Goal: Task Accomplishment & Management: Manage account settings

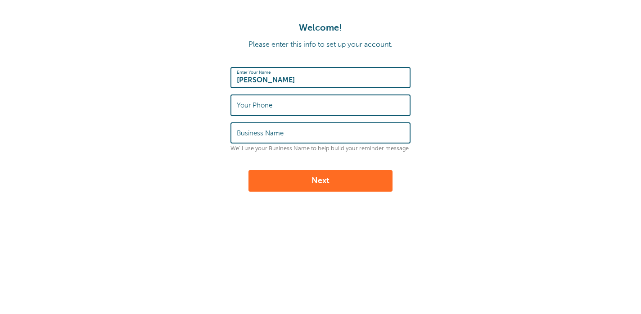
click at [269, 108] on label "Your Phone" at bounding box center [255, 105] width 36 height 8
click at [269, 108] on input "Your Phone" at bounding box center [320, 104] width 167 height 19
type input "9709489910"
type input "K"
type input "Personal Training"
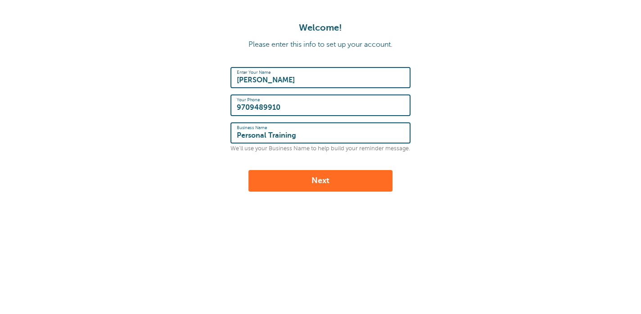
click at [320, 180] on button "Next" at bounding box center [320, 181] width 144 height 22
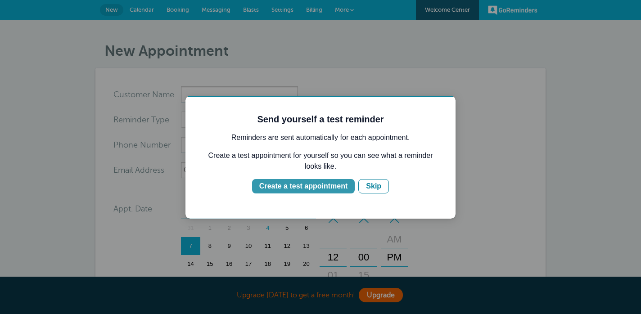
click at [313, 184] on div "Create a test appointment" at bounding box center [303, 186] width 88 height 11
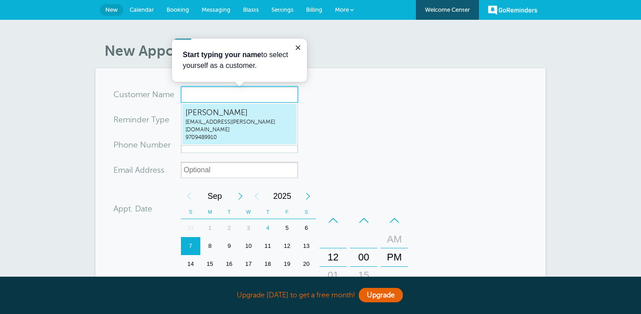
type input "Kallie Carpenter"
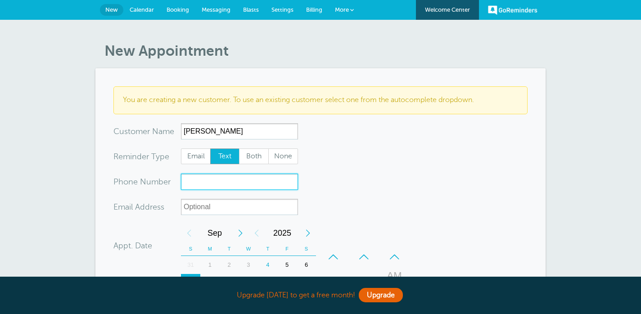
click at [230, 181] on input "xxx-no-autofill" at bounding box center [239, 182] width 117 height 16
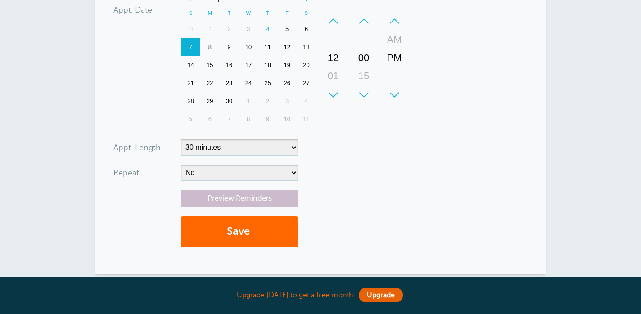
scroll to position [238, 0]
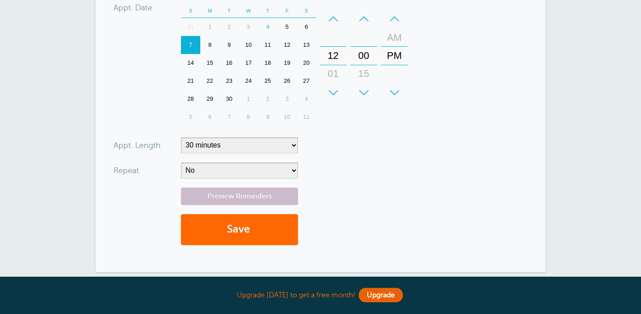
type input "9709489910"
select select "60"
click at [261, 230] on button "Save" at bounding box center [239, 229] width 117 height 31
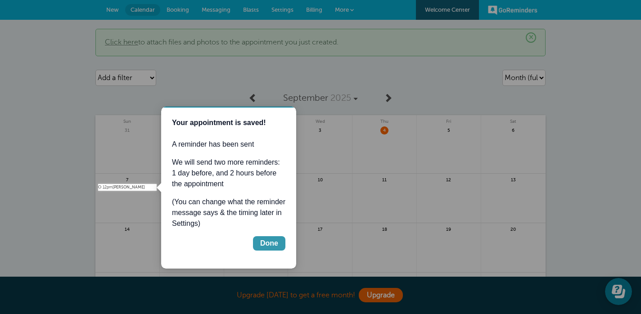
click at [262, 241] on div "Done" at bounding box center [269, 243] width 18 height 11
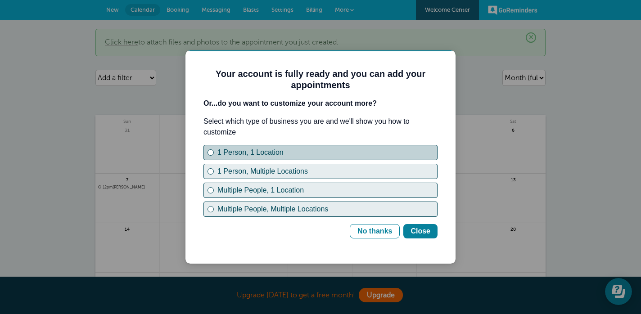
click at [210, 154] on div "1 Person, 1 Location" at bounding box center [210, 152] width 6 height 6
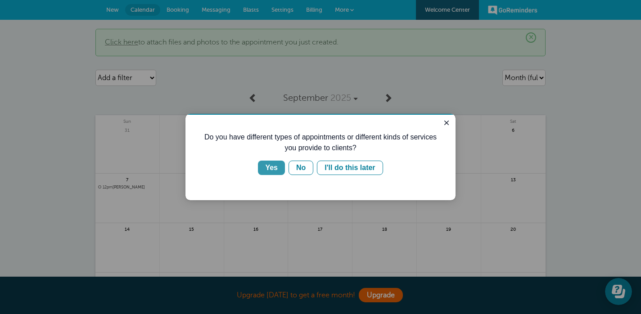
click at [270, 170] on div "Yes" at bounding box center [271, 167] width 13 height 11
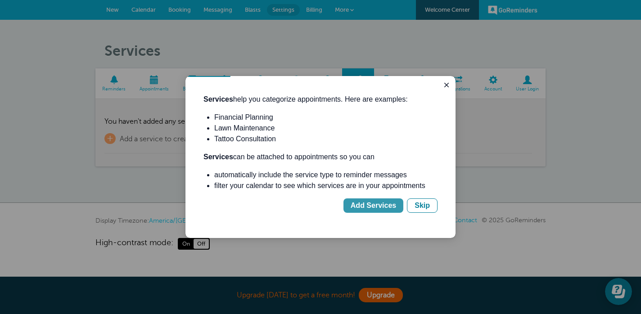
click at [371, 211] on button "Add Services" at bounding box center [373, 205] width 60 height 14
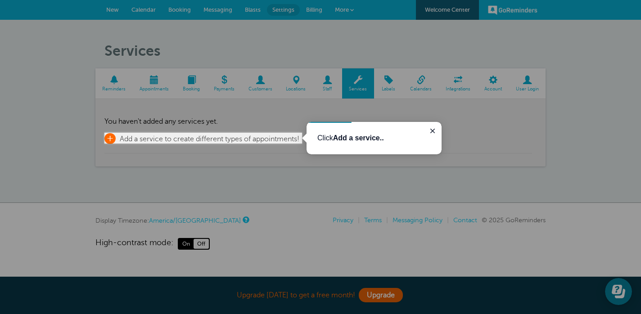
click at [211, 137] on span "Add a service to create different types of appointments!" at bounding box center [209, 139] width 179 height 8
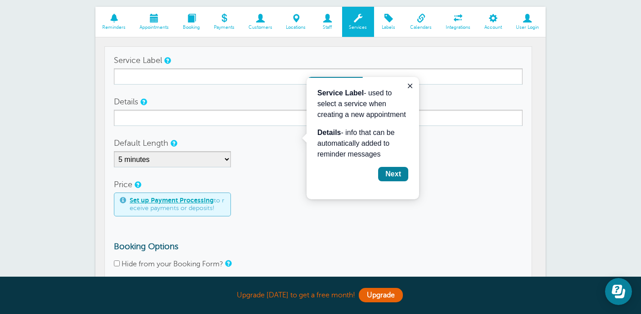
scroll to position [65, 0]
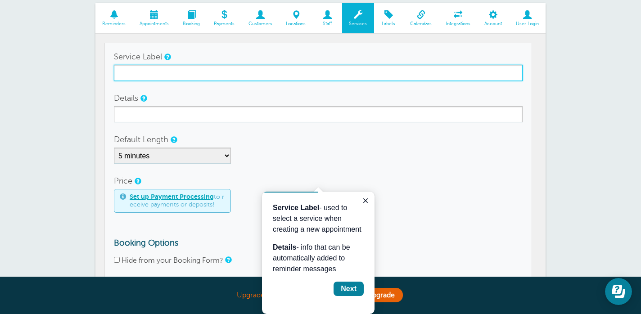
click at [187, 71] on input "Service Label" at bounding box center [318, 73] width 408 height 16
type input "P"
type input "Personal Training"
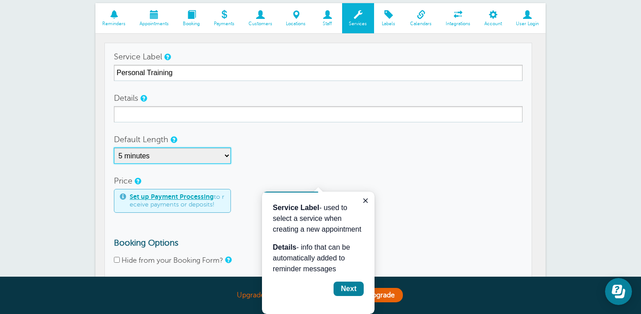
select select "60"
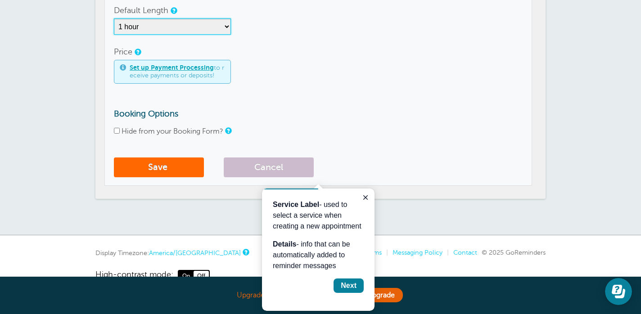
scroll to position [195, 0]
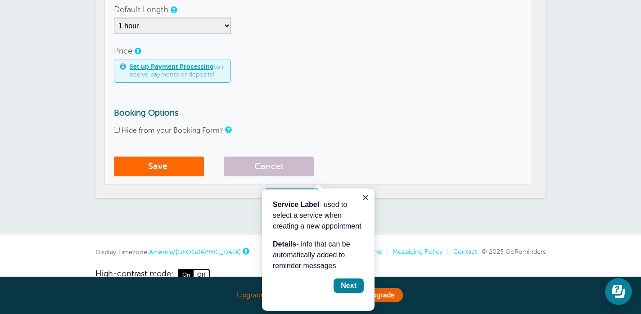
click at [115, 131] on input "Hide from your Booking Form?" at bounding box center [117, 130] width 6 height 6
checkbox input "true"
click at [348, 287] on div "Next" at bounding box center [348, 285] width 16 height 11
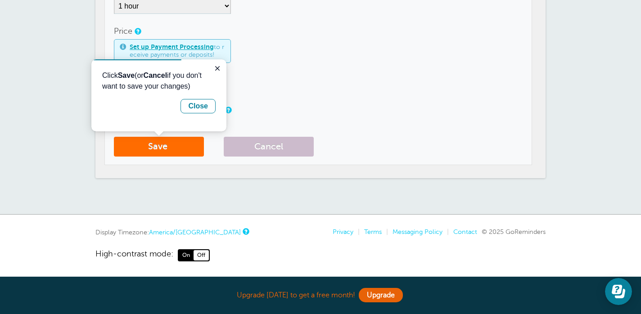
click at [174, 149] on button "Save" at bounding box center [159, 147] width 90 height 20
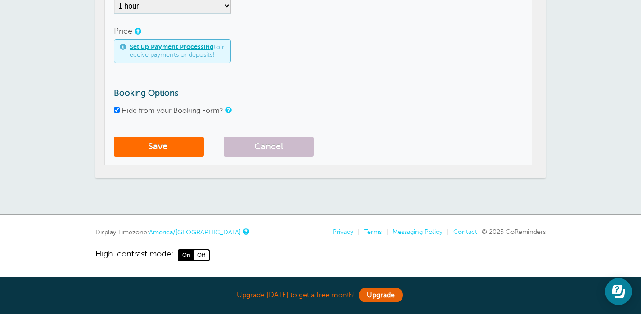
scroll to position [22, 0]
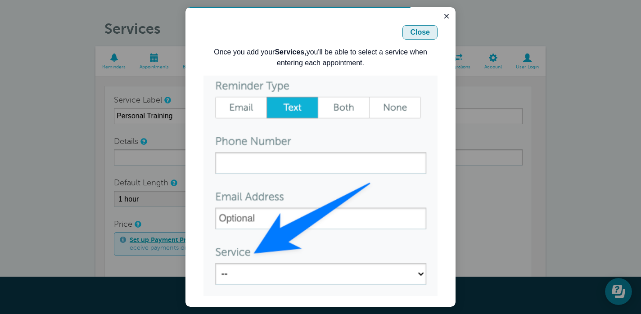
click at [420, 32] on div "Close" at bounding box center [420, 32] width 20 height 11
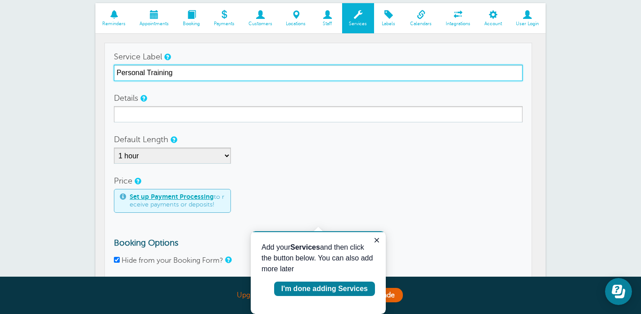
click at [117, 73] on input "Personal Training" at bounding box center [318, 73] width 408 height 16
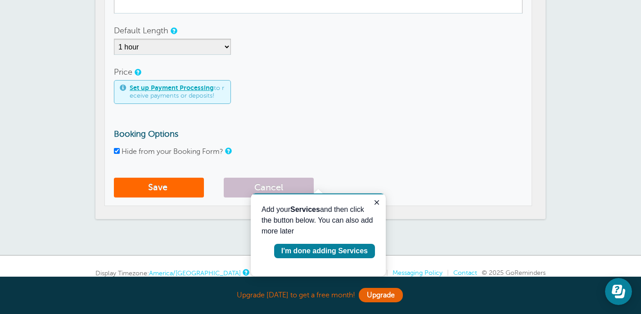
scroll to position [201, 0]
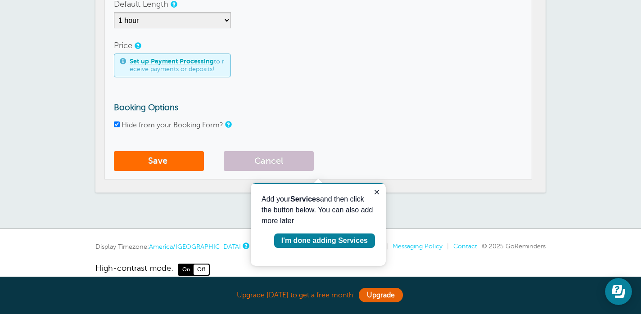
type input "KC Personal Training"
click at [153, 160] on button "Save" at bounding box center [159, 161] width 90 height 20
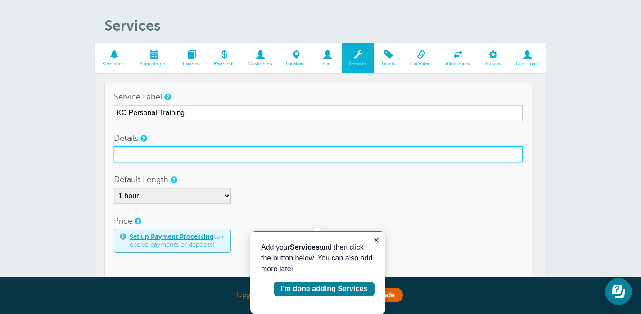
scroll to position [25, 0]
type input "Strength & Wellness"
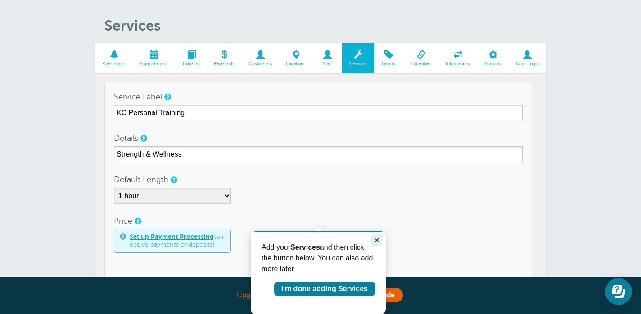
click at [377, 241] on icon "Close guide" at bounding box center [376, 240] width 4 height 4
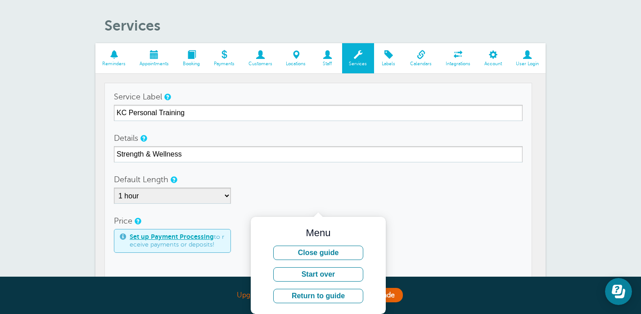
click at [426, 245] on div "Set up Payment Processing to receive payments or deposits!" at bounding box center [318, 241] width 408 height 24
click at [364, 173] on div "Default Length 5 minutes 10 minutes 15 minutes 20 minutes 25 minutes 30 minutes…" at bounding box center [318, 187] width 408 height 32
click at [323, 252] on button "Close guide" at bounding box center [318, 253] width 90 height 14
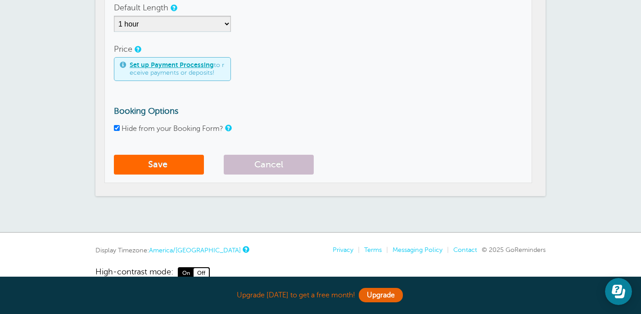
scroll to position [199, 0]
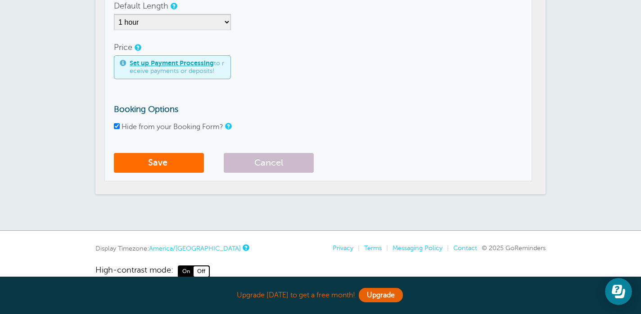
click at [154, 161] on button "Save" at bounding box center [159, 163] width 90 height 20
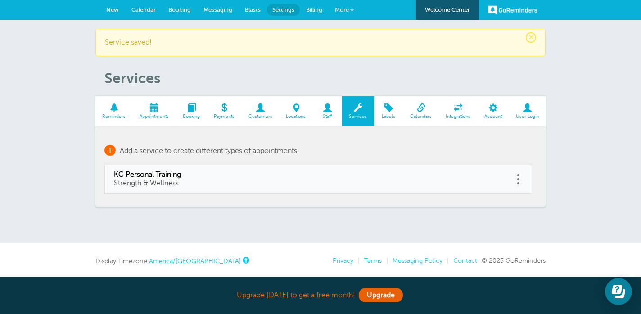
click at [112, 148] on span "+" at bounding box center [109, 150] width 11 height 11
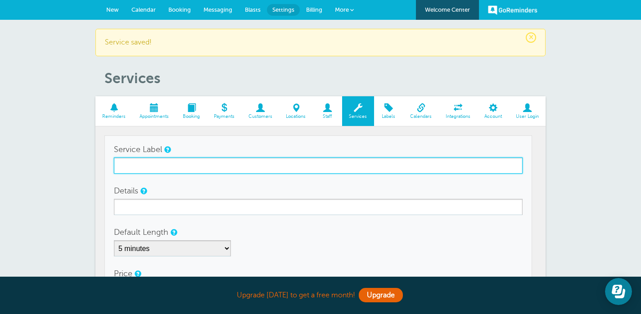
click at [135, 165] on input "Service Label" at bounding box center [318, 165] width 408 height 16
type input "Thai Massage"
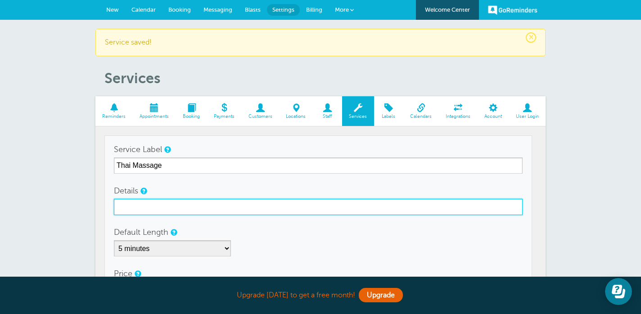
click at [133, 203] on input "Details" at bounding box center [318, 207] width 408 height 16
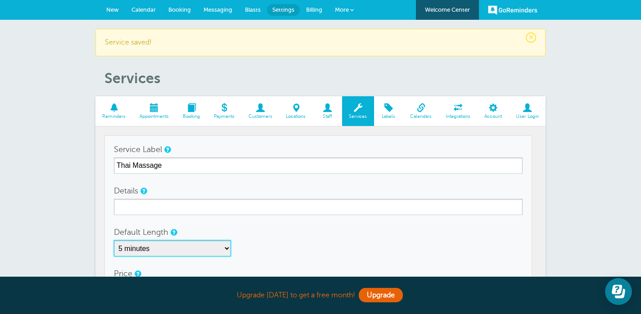
select select "60"
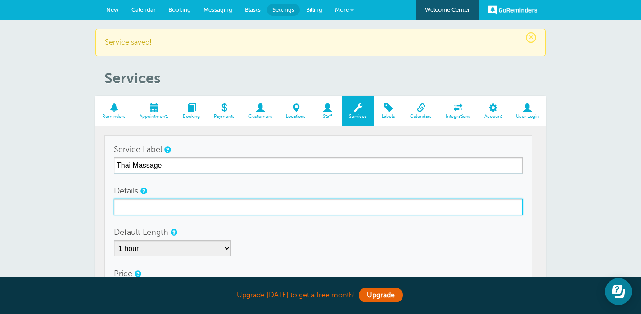
click at [308, 207] on input "Details" at bounding box center [318, 207] width 408 height 16
type input "W"
type input "Wellness"
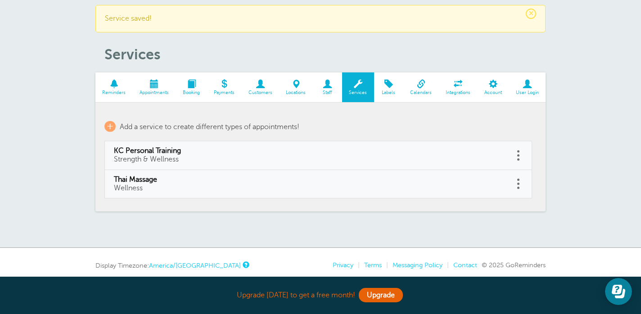
click at [513, 183] on td "Thai Massage Wellness" at bounding box center [308, 184] width 409 height 28
click at [518, 183] on span at bounding box center [518, 184] width 2 height 2
click at [509, 161] on link "Edit" at bounding box center [507, 161] width 27 height 17
type input "Thai Massage"
type input "Wellness"
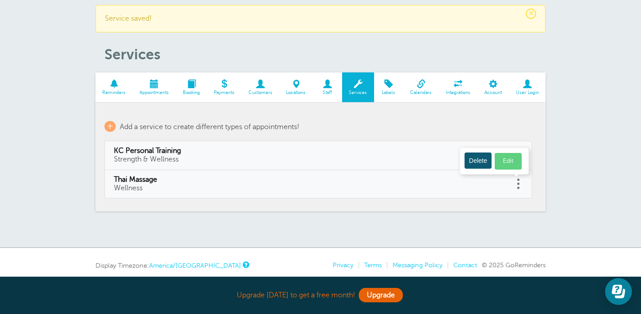
select select "60"
checkbox input "false"
select select "60"
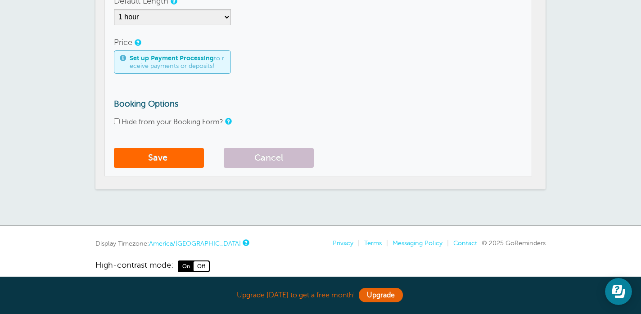
scroll to position [264, 0]
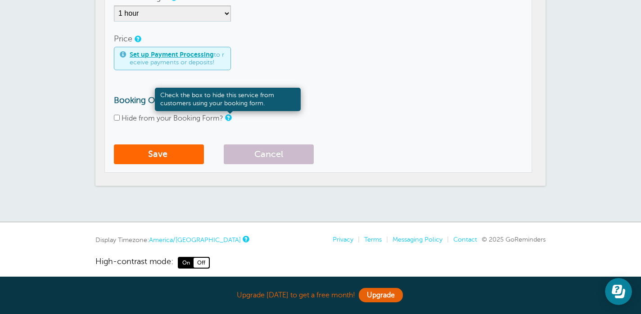
click at [225, 117] on link at bounding box center [227, 118] width 5 height 6
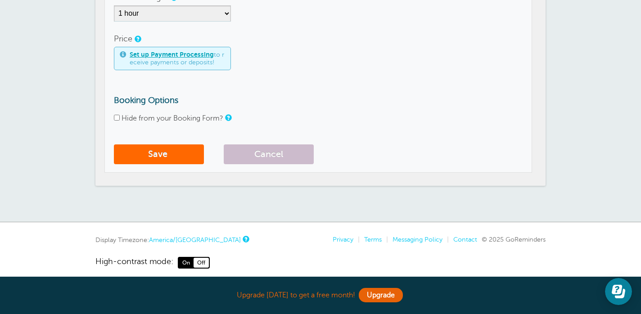
click at [296, 120] on div "Hide from your Booking Form?" at bounding box center [318, 118] width 408 height 9
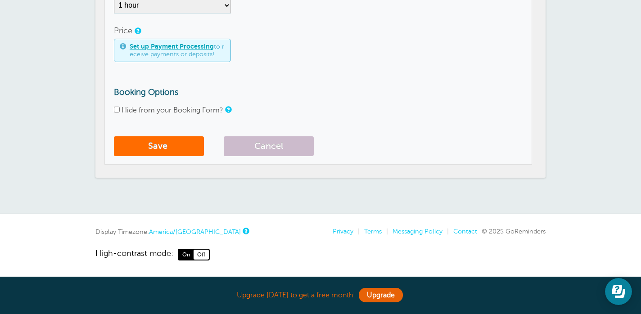
scroll to position [271, 0]
click at [165, 149] on button "Save" at bounding box center [159, 147] width 90 height 20
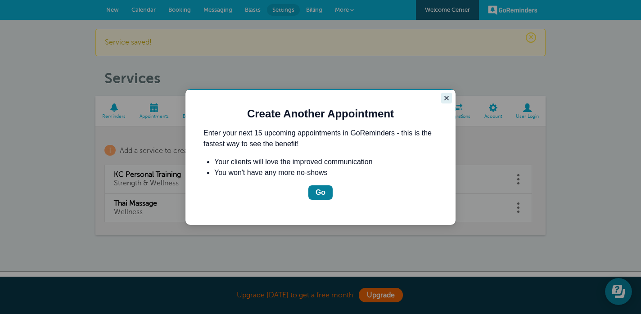
click at [443, 100] on icon "Close guide" at bounding box center [446, 97] width 7 height 7
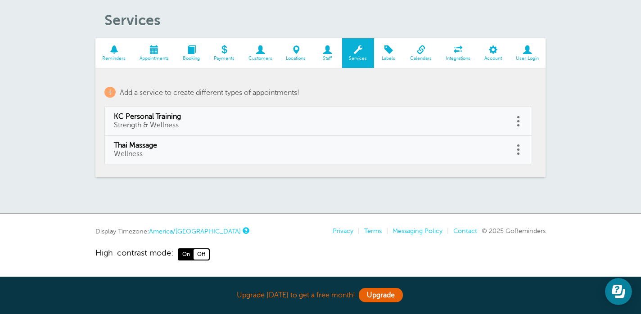
scroll to position [57, 0]
click at [112, 54] on span at bounding box center [113, 50] width 37 height 9
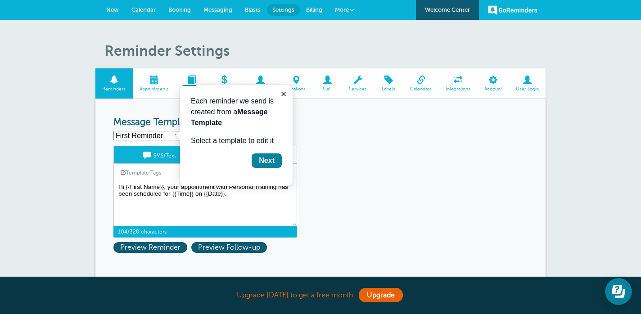
click at [205, 202] on textarea "Hi {{First Name}}, your appointment with Personal Training has been scheduled f…" at bounding box center [205, 203] width 184 height 45
click at [281, 97] on icon "Close guide" at bounding box center [283, 93] width 7 height 7
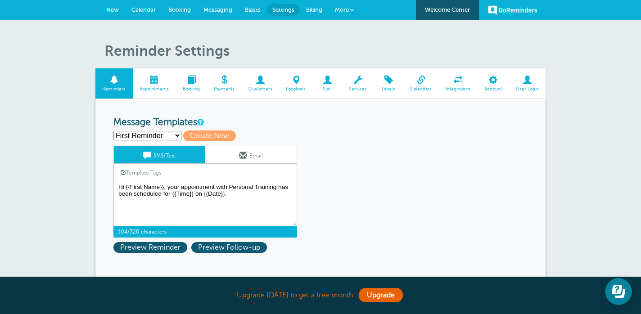
drag, startPoint x: 167, startPoint y: 186, endPoint x: 289, endPoint y: 188, distance: 121.5
click at [289, 188] on textarea "Hi {{First Name}}, your appointment with Personal Training has been scheduled f…" at bounding box center [205, 203] width 184 height 45
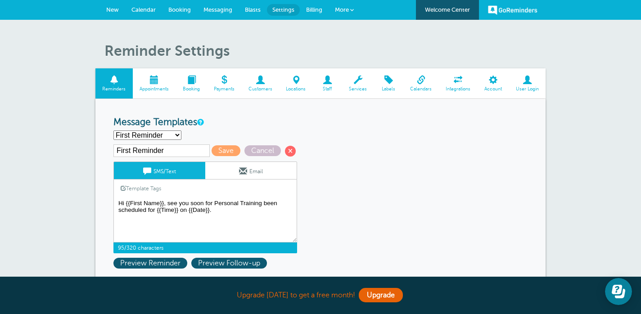
click at [154, 209] on textarea "Hi {{First Name}}, your appointment with Personal Training has been scheduled f…" at bounding box center [205, 219] width 184 height 45
click at [264, 202] on textarea "Hi {{First Name}}, your appointment with Personal Training has been scheduled f…" at bounding box center [205, 219] width 184 height 45
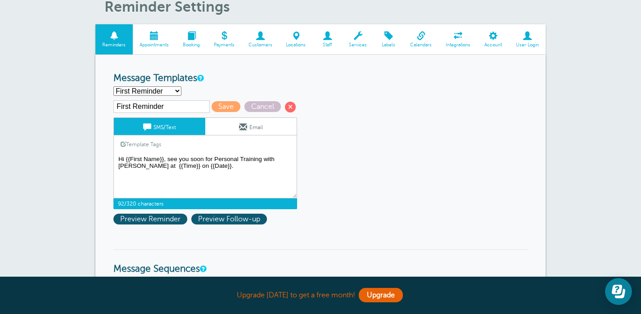
scroll to position [47, 0]
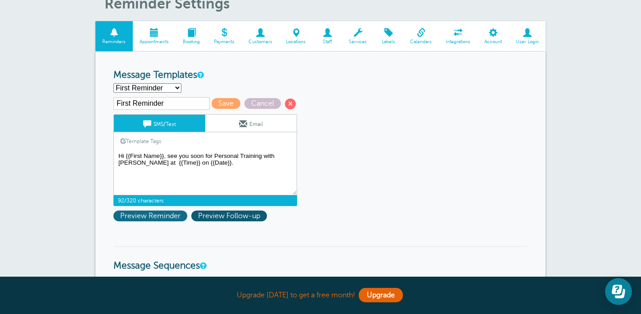
type textarea "Hi {{First Name}}, see you soon for Personal Training with [PERSON_NAME] at {{T…"
click at [170, 215] on span "Preview Reminder" at bounding box center [150, 216] width 74 height 11
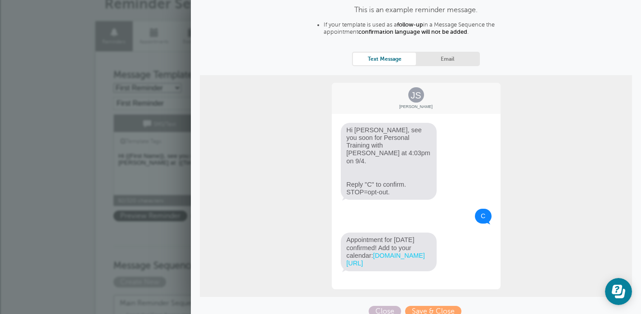
scroll to position [51, 0]
click at [433, 306] on span "Save & Close" at bounding box center [433, 311] width 56 height 11
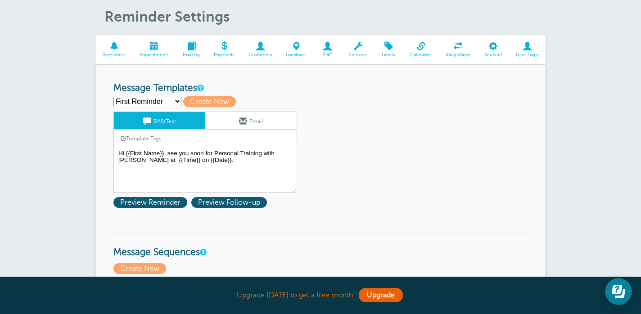
scroll to position [63, 0]
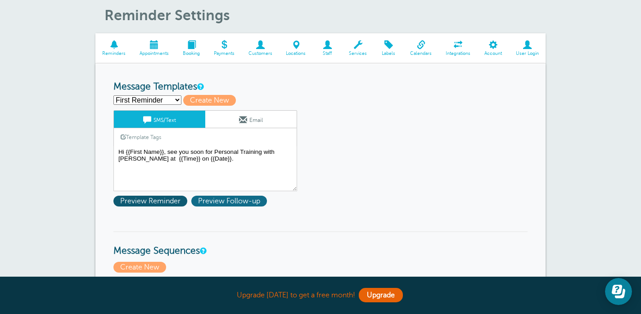
click at [236, 201] on span "Preview Follow-up" at bounding box center [229, 201] width 76 height 11
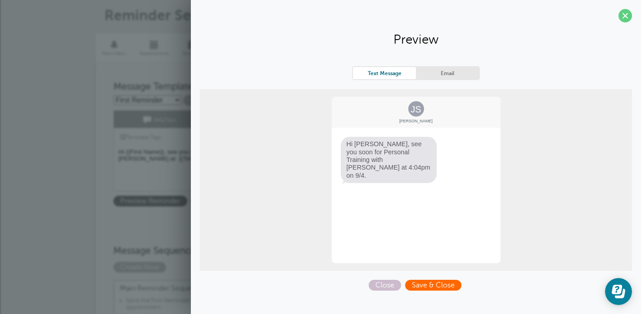
click at [441, 287] on span "Save & Close" at bounding box center [433, 285] width 56 height 11
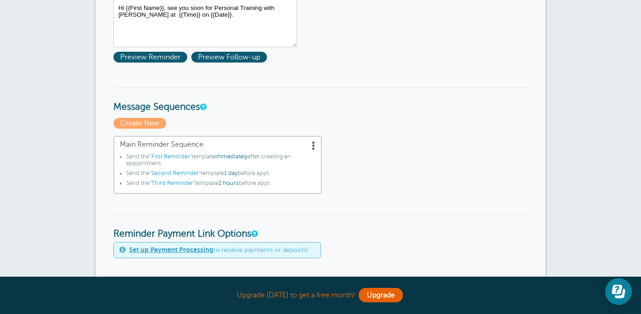
scroll to position [211, 0]
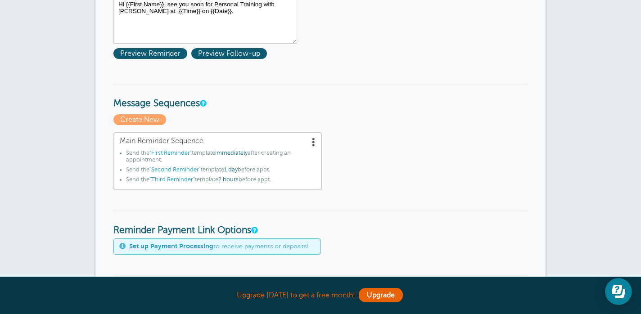
click at [310, 139] on span at bounding box center [313, 141] width 9 height 9
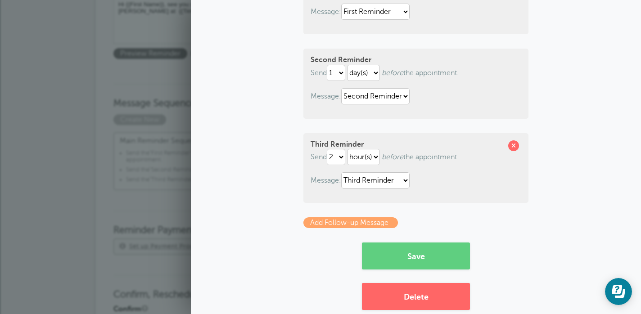
scroll to position [144, 0]
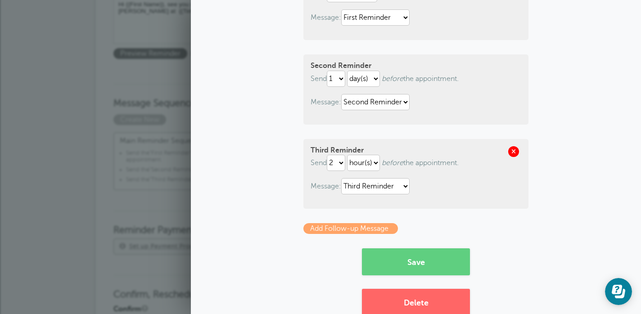
click at [513, 149] on span at bounding box center [513, 151] width 11 height 11
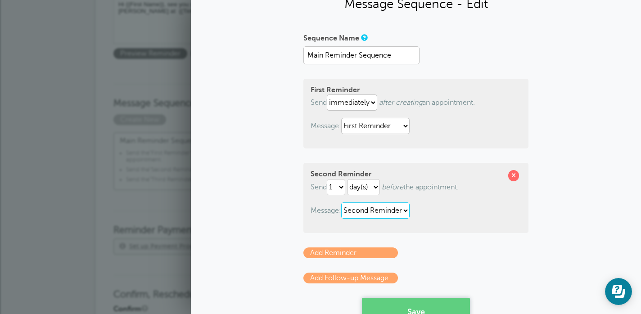
scroll to position [2, 0]
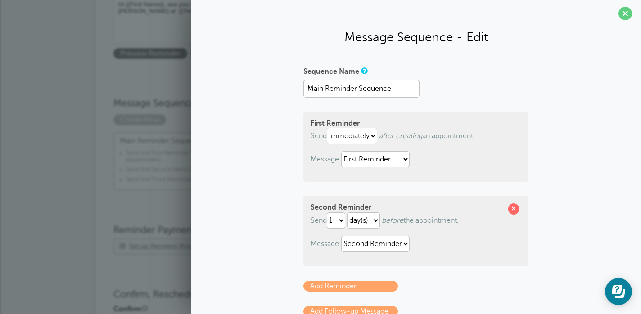
click at [504, 120] on div "First Reminder Send immediately 1 2 3 4 5 6 7 8 9 10 11 12 13 14 15 16 17 18 19…" at bounding box center [415, 147] width 225 height 70
click at [513, 210] on span at bounding box center [513, 208] width 11 height 11
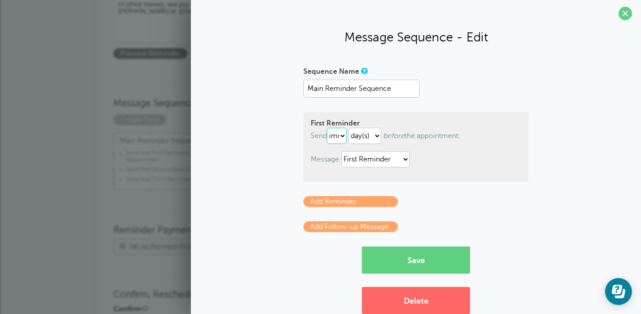
select select "1"
click at [416, 261] on button "Save" at bounding box center [416, 259] width 108 height 27
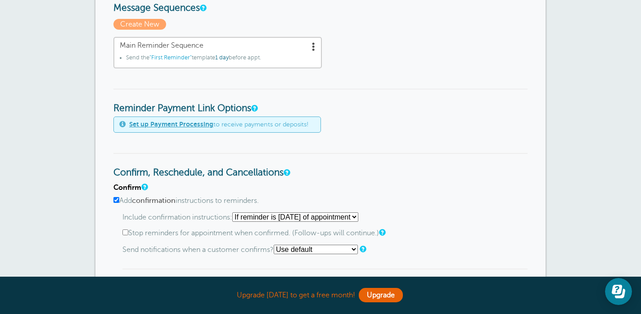
scroll to position [307, 0]
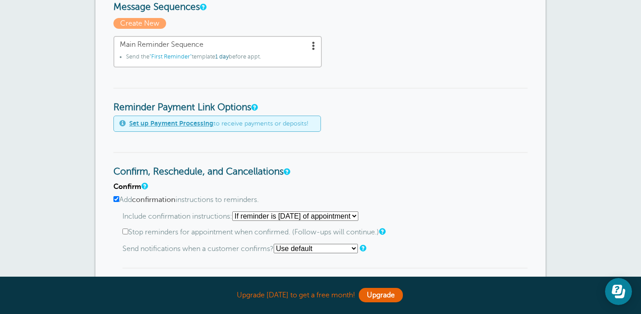
click at [116, 198] on input "Add confirmation instructions to reminders." at bounding box center [116, 199] width 6 height 6
checkbox input "false"
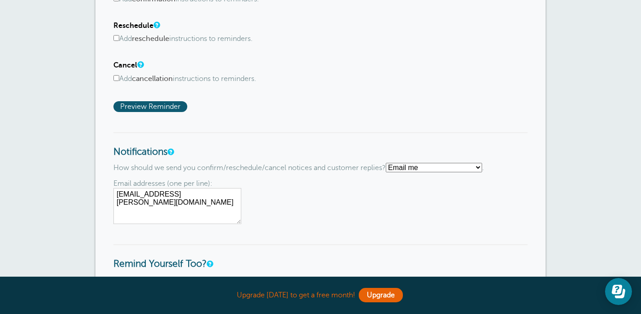
scroll to position [508, 0]
click at [213, 188] on textarea "[EMAIL_ADDRESS][PERSON_NAME][DOMAIN_NAME]" at bounding box center [177, 206] width 128 height 36
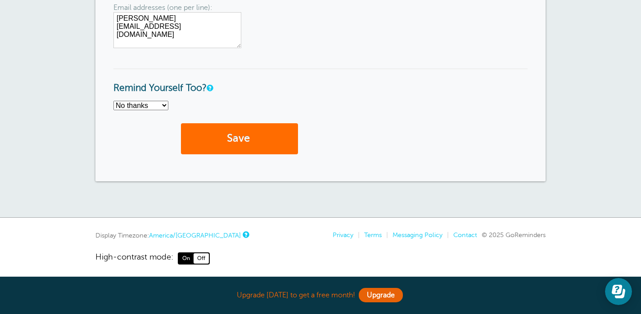
scroll to position [683, 0]
type textarea "[PERSON_NAME][EMAIL_ADDRESS][DOMAIN_NAME]"
click at [246, 129] on button "Save" at bounding box center [239, 139] width 117 height 31
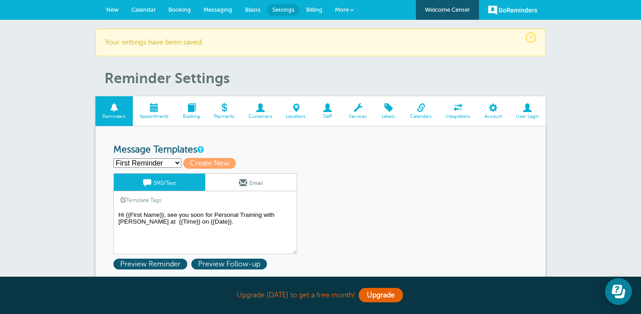
click at [148, 108] on span at bounding box center [154, 107] width 43 height 9
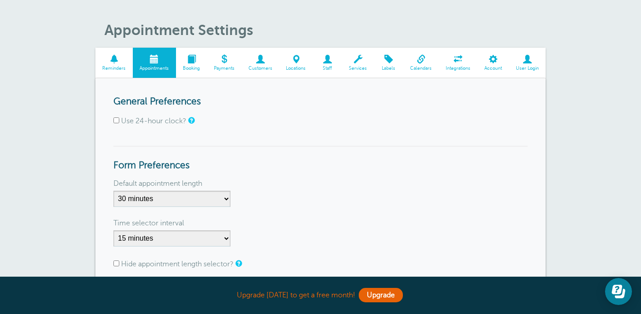
scroll to position [22, 0]
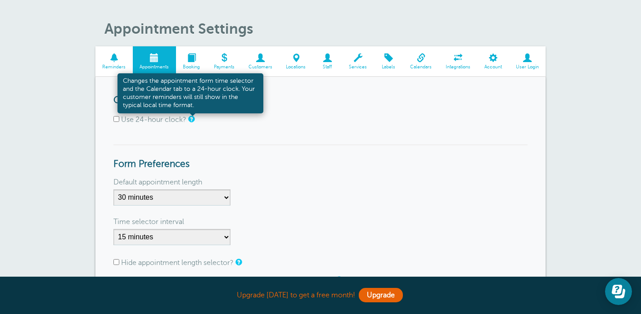
click at [188, 119] on link at bounding box center [190, 119] width 5 height 6
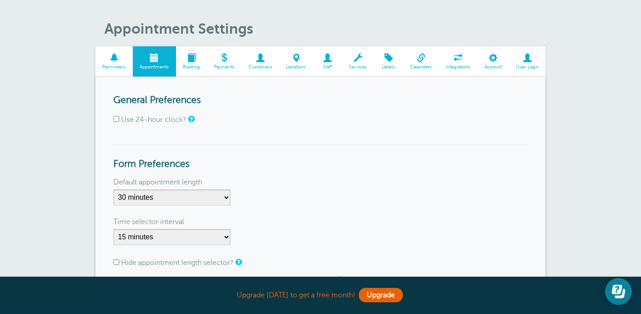
click at [216, 144] on h3 "Form Preferences" at bounding box center [320, 157] width 414 height 26
select select "60"
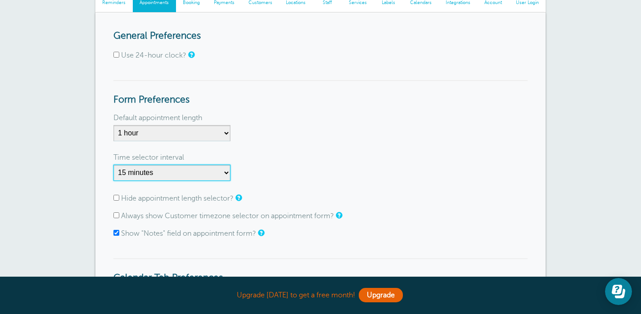
scroll to position [94, 0]
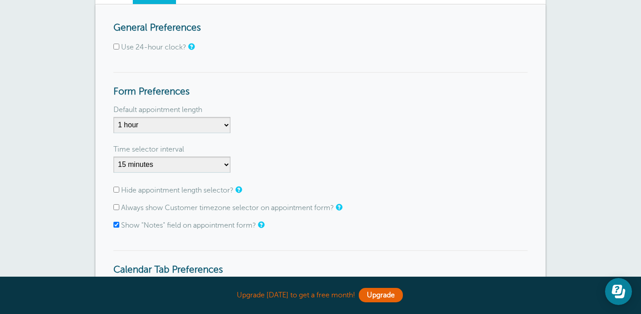
click at [117, 189] on input "Hide appointment length selector?" at bounding box center [116, 190] width 6 height 6
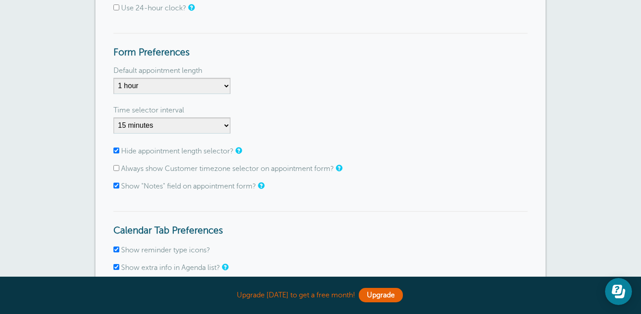
scroll to position [135, 0]
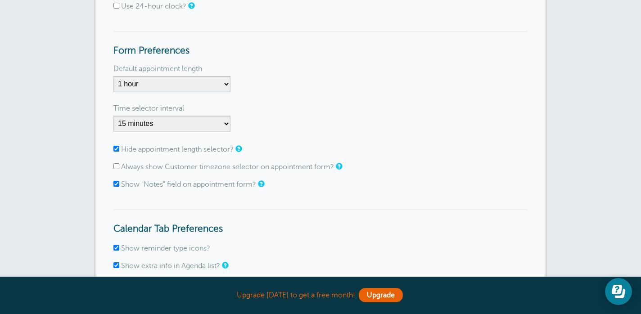
click at [117, 147] on input "Hide appointment length selector?" at bounding box center [116, 149] width 6 height 6
checkbox input "false"
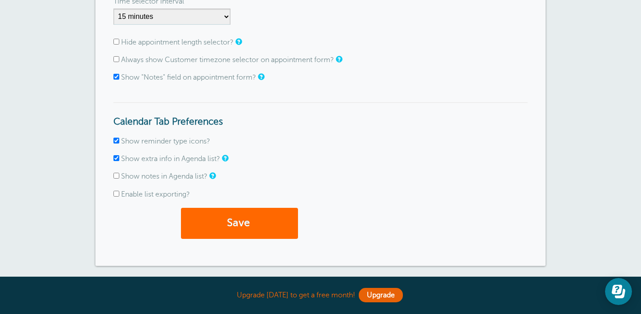
scroll to position [243, 0]
click at [270, 225] on button "Save" at bounding box center [239, 222] width 117 height 31
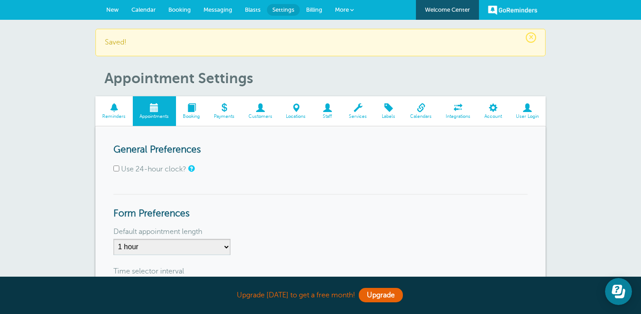
click at [190, 110] on span at bounding box center [191, 107] width 31 height 9
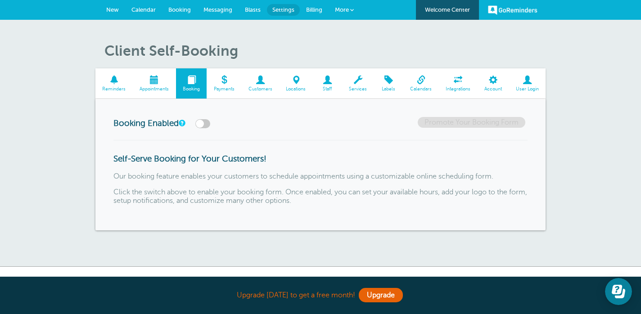
click at [422, 82] on span at bounding box center [421, 80] width 36 height 9
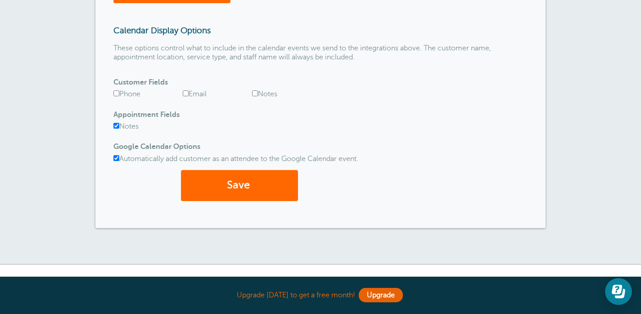
scroll to position [398, 0]
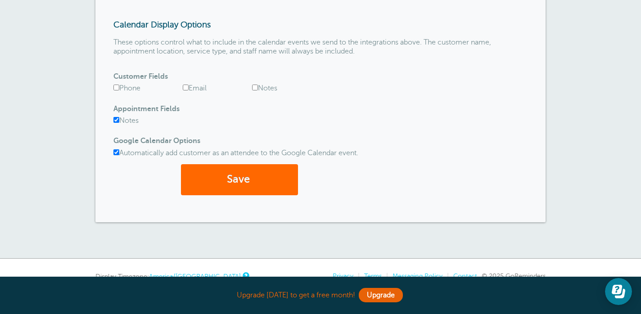
click at [116, 150] on input "Automatically add customer as an attendee to the Google Calendar event." at bounding box center [116, 152] width 6 height 6
checkbox input "false"
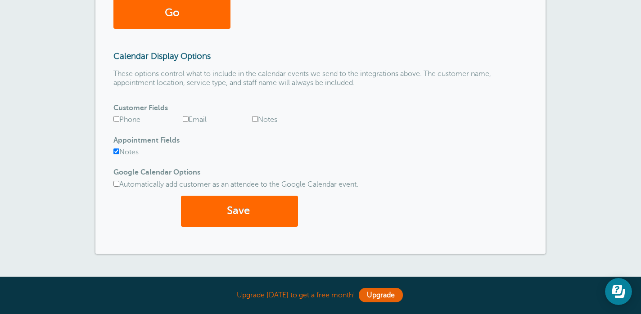
scroll to position [365, 0]
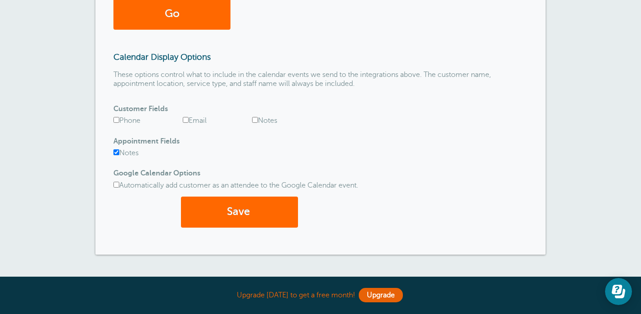
click at [116, 119] on input "Phone" at bounding box center [116, 120] width 6 height 6
checkbox input "true"
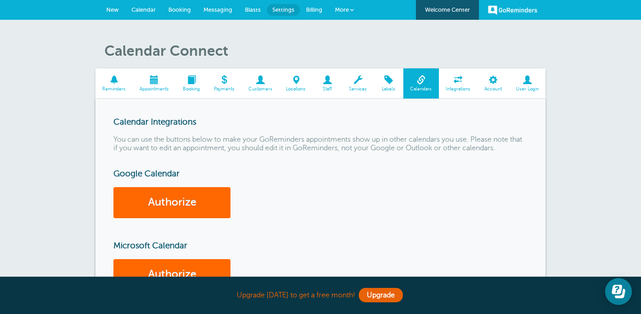
scroll to position [0, 0]
click at [142, 10] on span "Calendar" at bounding box center [143, 9] width 24 height 7
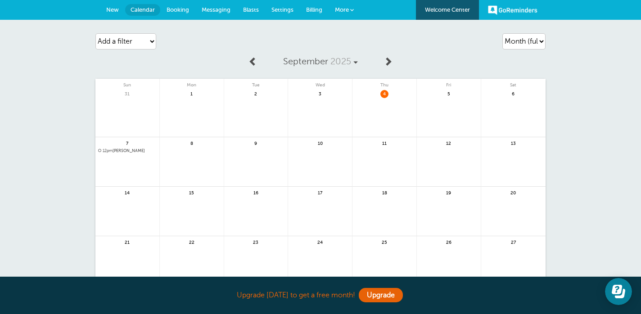
click at [190, 156] on link at bounding box center [192, 167] width 64 height 39
click at [259, 160] on link at bounding box center [256, 167] width 64 height 39
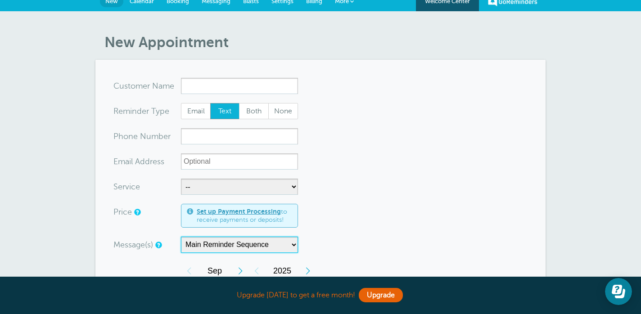
scroll to position [8, 0]
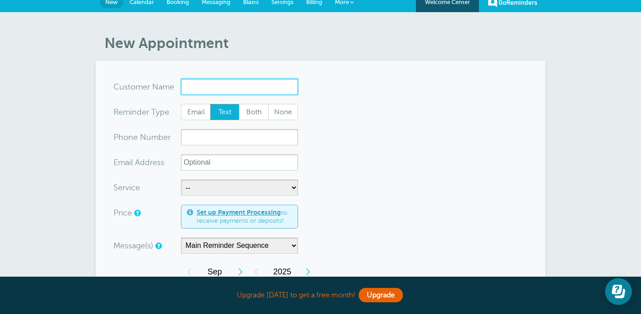
click at [216, 87] on input "x-no-autofill" at bounding box center [239, 87] width 117 height 16
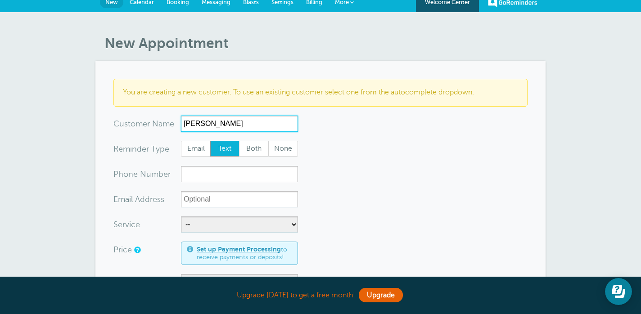
type input "Abbott"
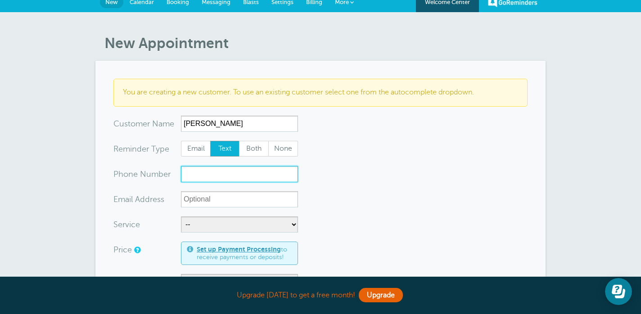
click at [213, 174] on input "xxx-no-autofill" at bounding box center [239, 174] width 117 height 16
type input "3033589125"
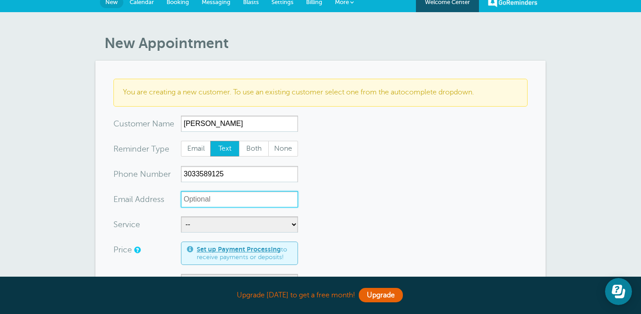
click at [271, 197] on input "xx-no-autofill" at bounding box center [239, 199] width 117 height 16
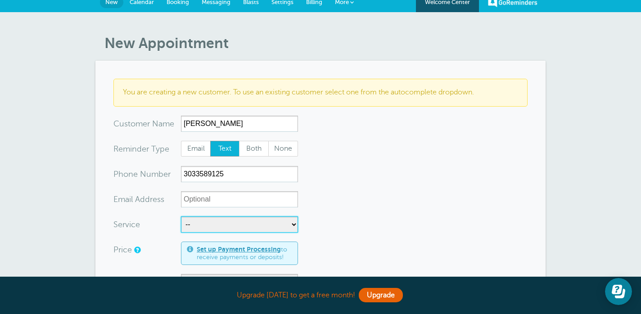
select select "28142"
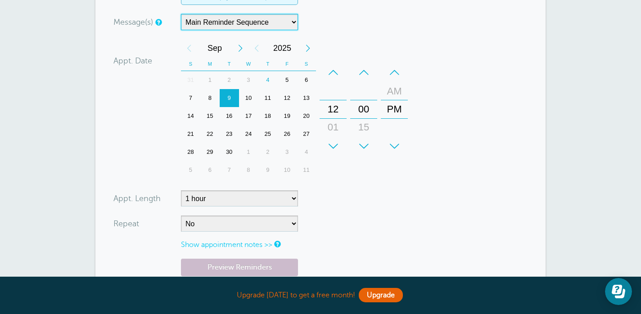
scroll to position [268, 0]
click at [335, 110] on div "12" at bounding box center [333, 109] width 22 height 18
click at [340, 89] on div "12 01 02 03 04 05 06 07 08 09 10 11" at bounding box center [333, 108] width 26 height 91
click at [329, 91] on div "12 01 02 03 04 05 06 07 08 09 10 11" at bounding box center [333, 108] width 26 height 91
click at [332, 70] on div "–" at bounding box center [332, 72] width 27 height 18
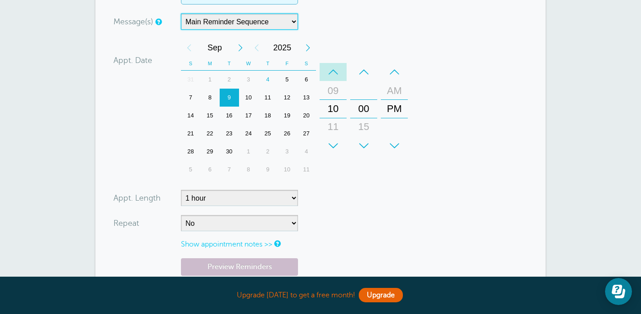
click at [332, 70] on div "–" at bounding box center [332, 72] width 27 height 18
click at [336, 143] on div "+" at bounding box center [332, 146] width 27 height 18
click at [363, 141] on div "+" at bounding box center [363, 146] width 27 height 18
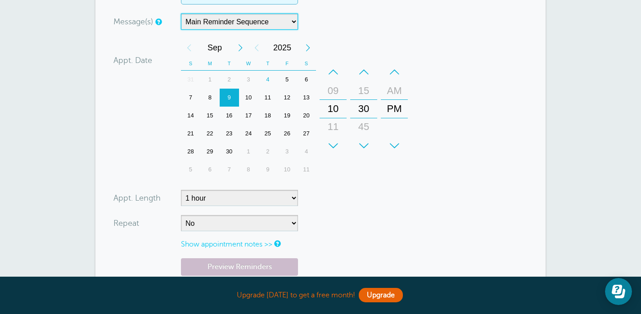
click at [395, 72] on div "–" at bounding box center [394, 72] width 27 height 18
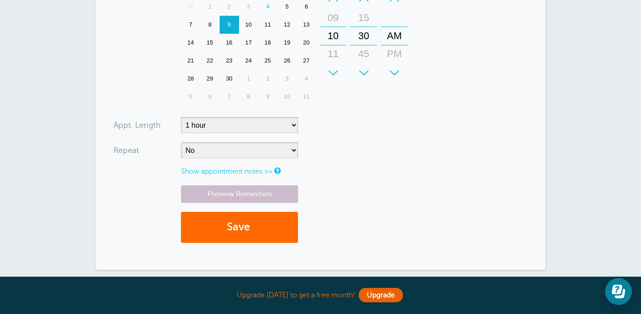
scroll to position [347, 0]
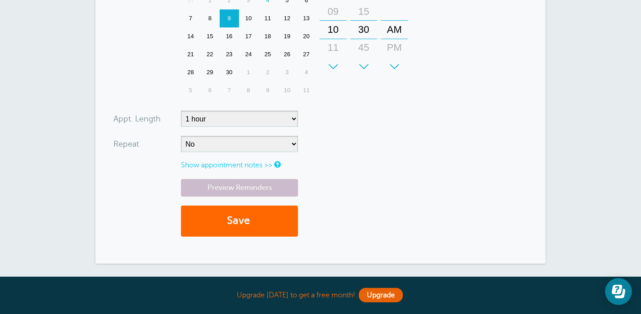
click at [264, 167] on link "Show appointment notes >>" at bounding box center [226, 165] width 91 height 8
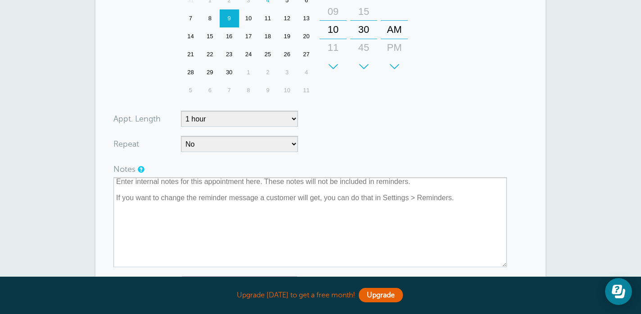
click at [340, 161] on div at bounding box center [320, 214] width 414 height 106
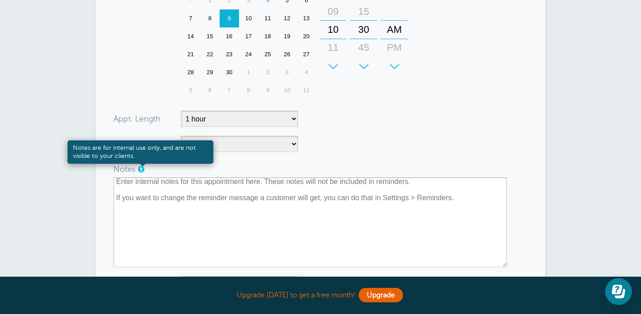
click at [139, 168] on link at bounding box center [140, 169] width 5 height 6
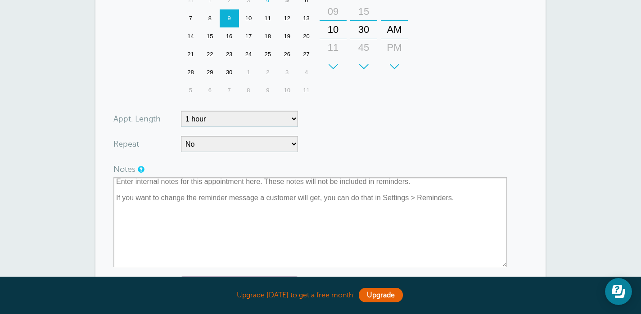
click at [407, 103] on form "You are creating a new customer. To use an existing customer select one from th…" at bounding box center [320, 41] width 414 height 604
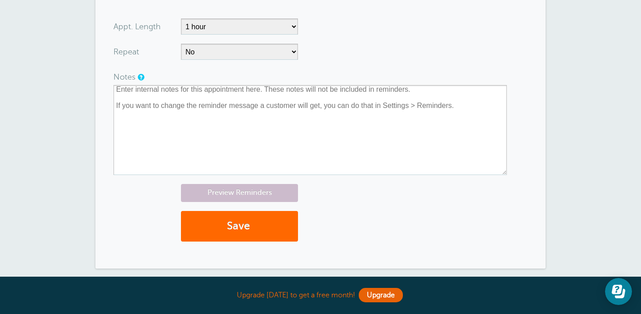
scroll to position [441, 0]
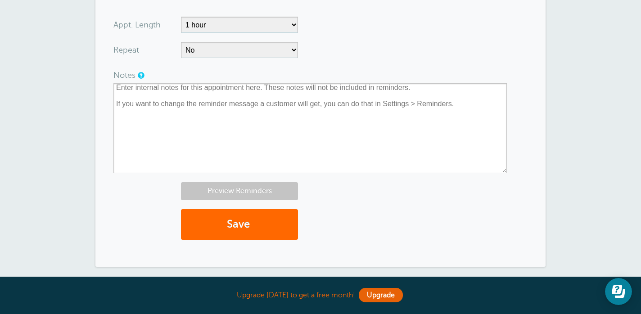
click at [269, 190] on link "Preview Reminders" at bounding box center [239, 191] width 117 height 18
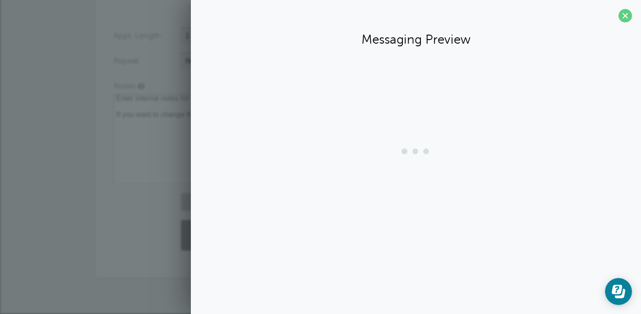
scroll to position [430, 0]
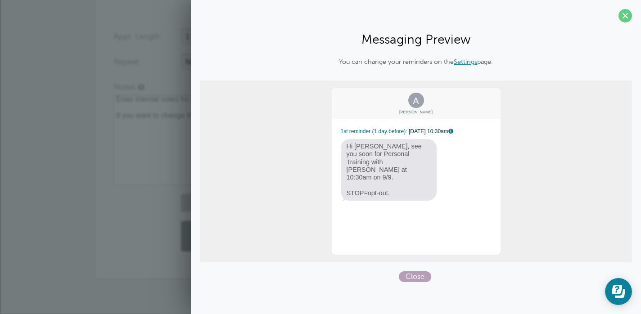
click at [410, 275] on span "Close" at bounding box center [415, 276] width 32 height 11
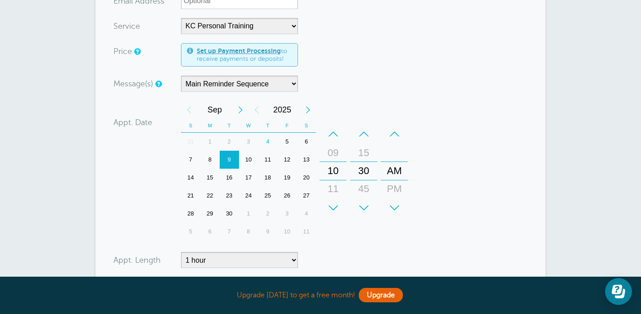
scroll to position [204, 0]
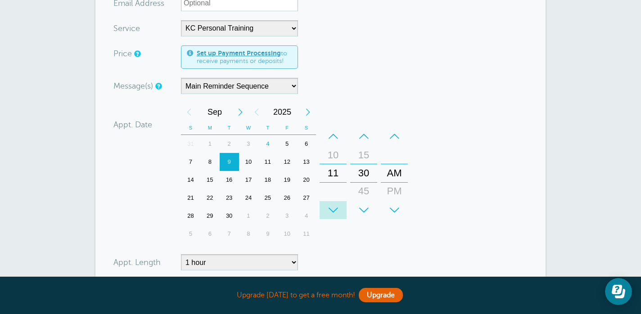
click at [332, 209] on div "+" at bounding box center [332, 210] width 27 height 18
click at [332, 133] on div "–" at bounding box center [332, 136] width 27 height 18
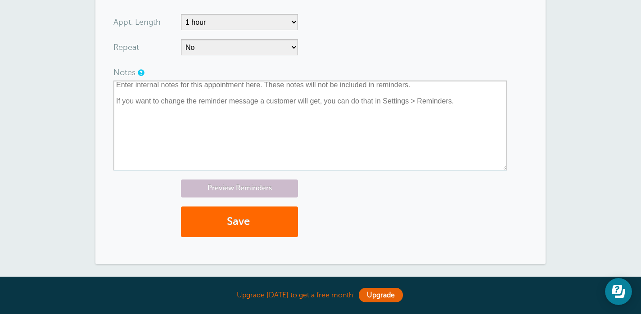
scroll to position [444, 0]
click at [238, 213] on button "Save" at bounding box center [239, 221] width 117 height 31
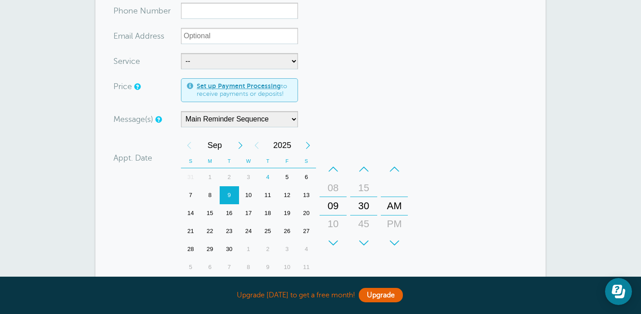
scroll to position [245, 0]
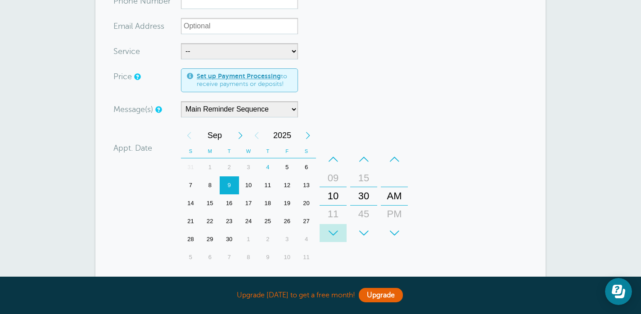
click at [332, 236] on div "+" at bounding box center [332, 233] width 27 height 18
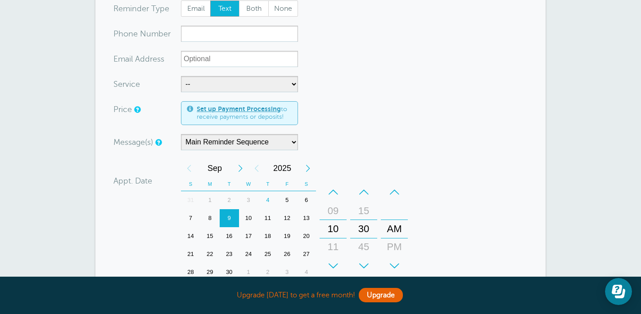
scroll to position [211, 0]
type input "Joan"
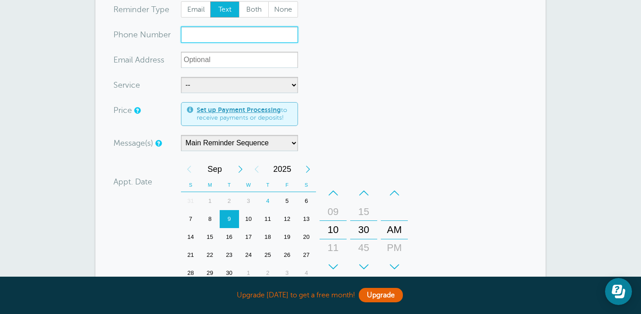
click at [237, 37] on input "xxx-no-autofill" at bounding box center [239, 35] width 117 height 16
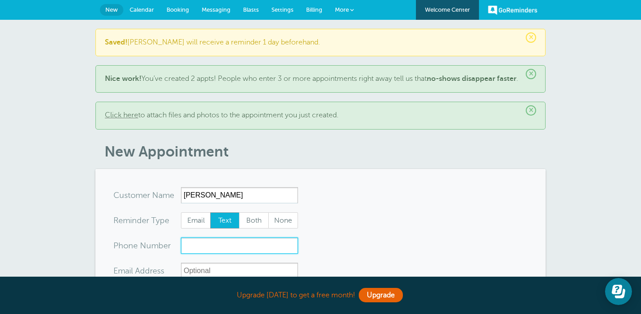
scroll to position [0, 0]
click at [279, 7] on span "Settings" at bounding box center [282, 9] width 22 height 7
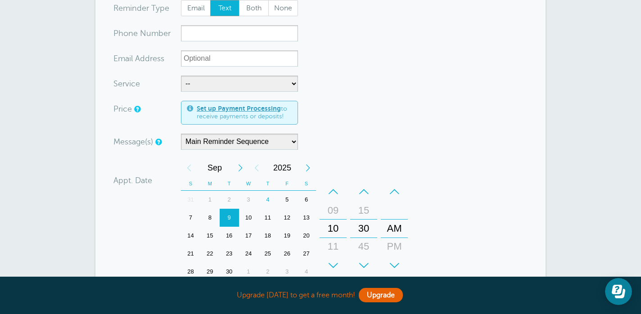
scroll to position [199, 0]
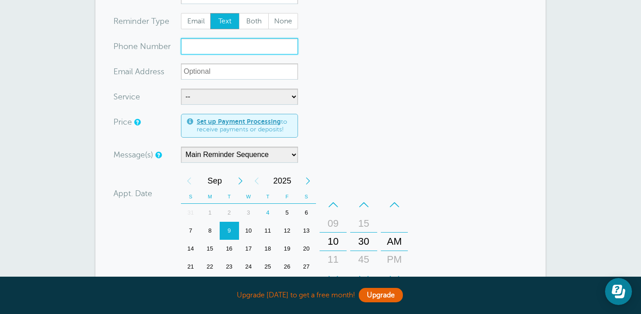
click at [233, 54] on input "xxx-no-autofill" at bounding box center [239, 46] width 117 height 16
type input "j"
type input "3033589123"
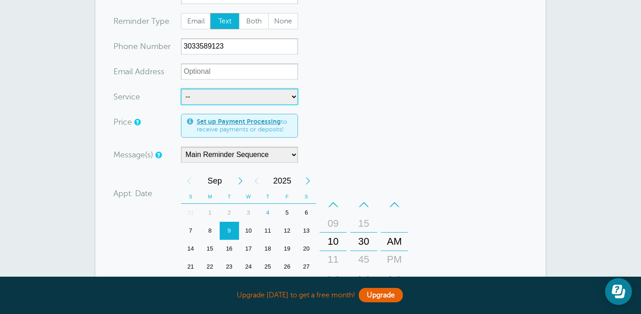
select select "28142"
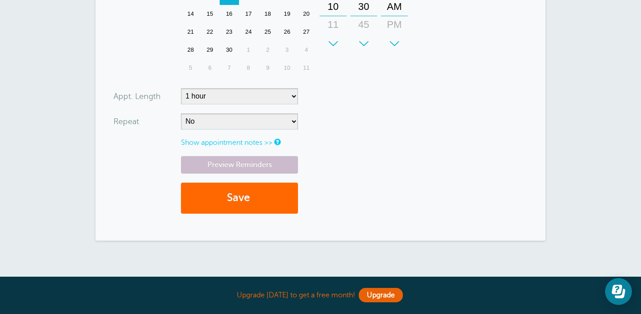
scroll to position [434, 0]
click at [258, 207] on button "Save" at bounding box center [239, 197] width 117 height 31
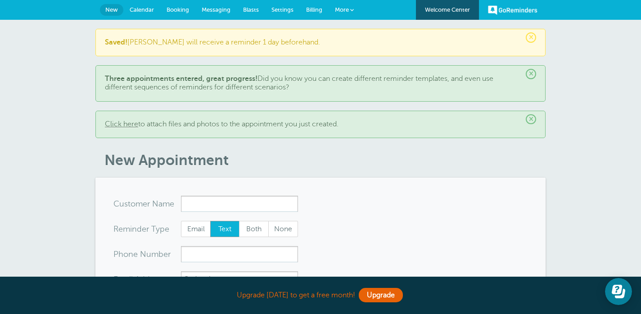
click at [278, 6] on span "Settings" at bounding box center [282, 9] width 22 height 7
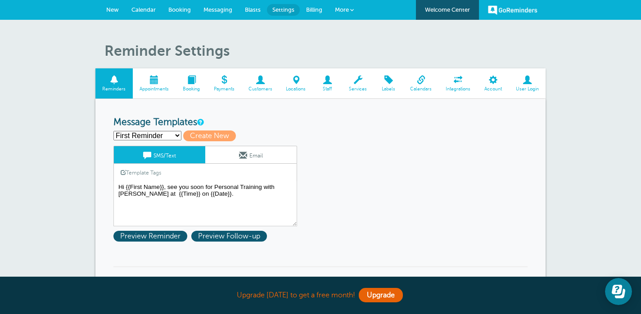
click at [252, 81] on span at bounding box center [260, 80] width 38 height 9
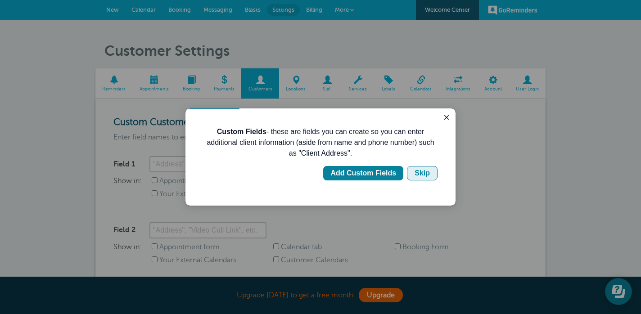
click at [417, 170] on div "Skip" at bounding box center [421, 173] width 15 height 11
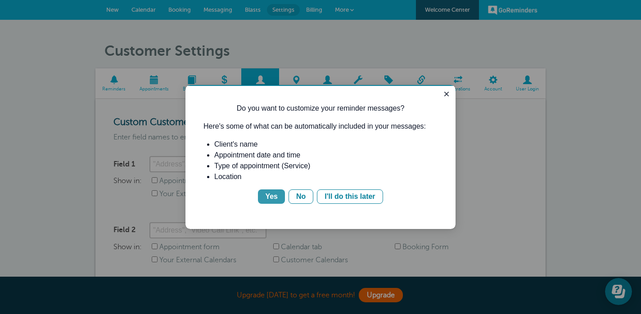
click at [267, 202] on div "Yes" at bounding box center [271, 196] width 13 height 11
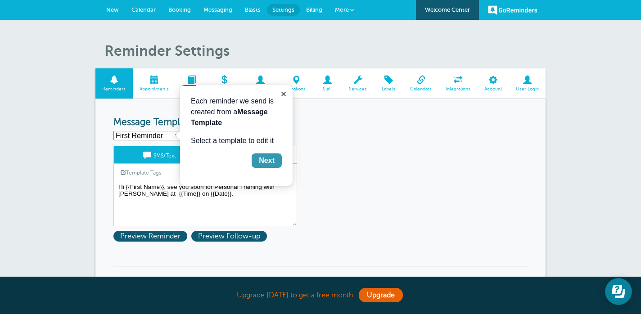
click at [269, 166] on div "Next" at bounding box center [267, 160] width 16 height 11
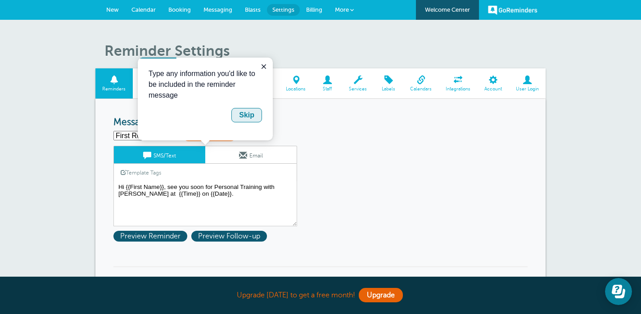
click at [249, 118] on div "Skip" at bounding box center [246, 115] width 15 height 11
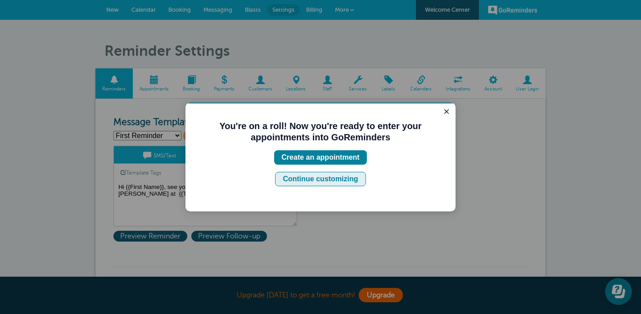
click at [341, 181] on div "Continue customizing" at bounding box center [319, 179] width 75 height 11
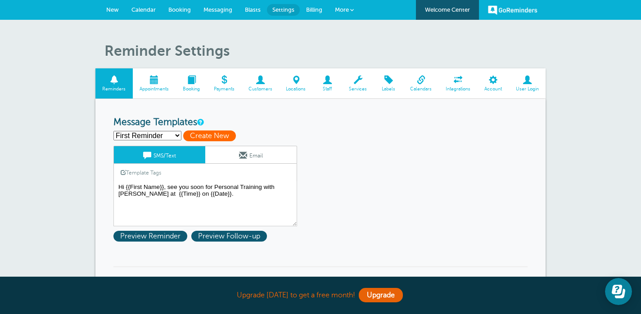
click at [212, 135] on span "Create New" at bounding box center [209, 135] width 53 height 11
select select
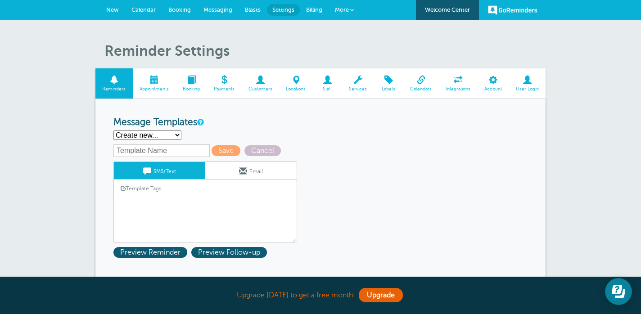
click at [161, 193] on link "Template Tags" at bounding box center [141, 188] width 54 height 18
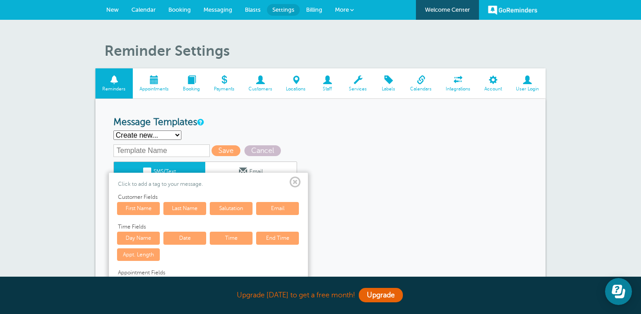
click at [145, 205] on link "First Name" at bounding box center [138, 208] width 43 height 13
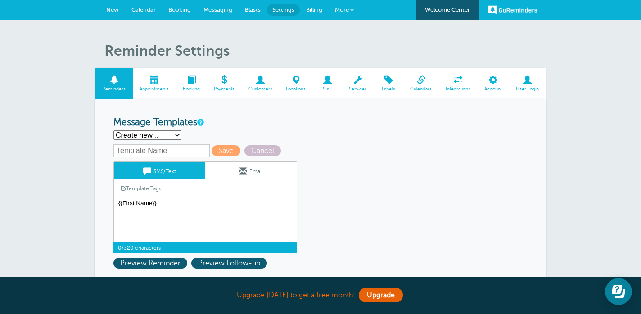
click at [116, 201] on textarea "Hi {{First Name}}, see you soon for Personal Training with Kallie at {{Time}} o…" at bounding box center [205, 219] width 184 height 45
click at [170, 203] on textarea "Hi {{First Name}}, see you soon for Personal Training with Kallie at {{Time}} o…" at bounding box center [205, 219] width 184 height 45
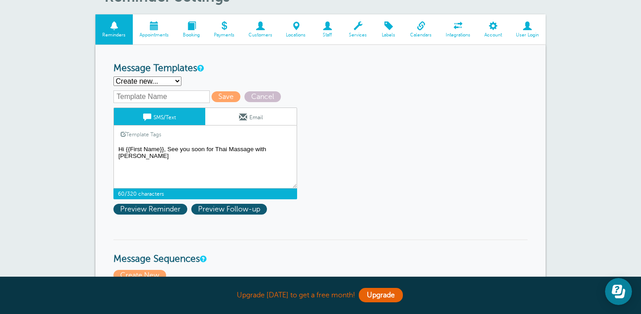
scroll to position [51, 0]
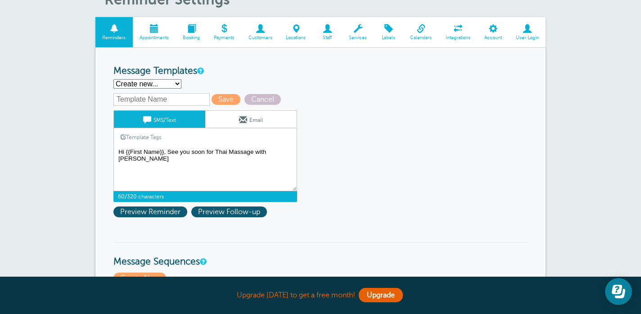
type textarea "Hi {{First Name}}, See you soon for Thai Massage with Kallie"
type input "Thai Massage"
click at [287, 150] on textarea "Hi {{First Name}}, see you soon for Personal Training with Kallie at {{Time}} o…" at bounding box center [205, 168] width 184 height 45
click at [185, 100] on input "Thai Massage" at bounding box center [161, 99] width 96 height 13
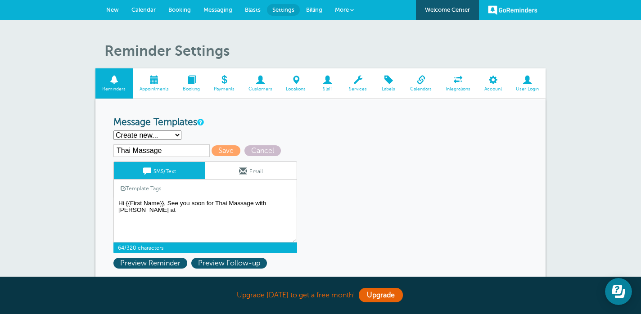
scroll to position [0, 0]
click at [131, 202] on textarea "Hi {{First Name}}, see you soon for Personal Training with Kallie at {{Time}} o…" at bounding box center [205, 219] width 184 height 45
click at [291, 201] on textarea "Hi {{First Name}}, see you soon for Personal Training with Kallie at {{Time}} o…" at bounding box center [205, 219] width 184 height 45
click at [158, 187] on link "Template Tags" at bounding box center [141, 188] width 54 height 18
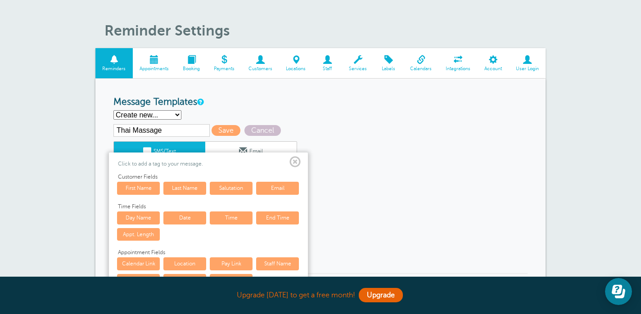
scroll to position [30, 0]
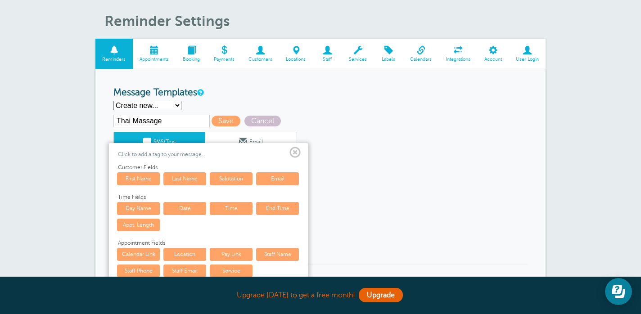
click at [295, 150] on span at bounding box center [294, 152] width 11 height 11
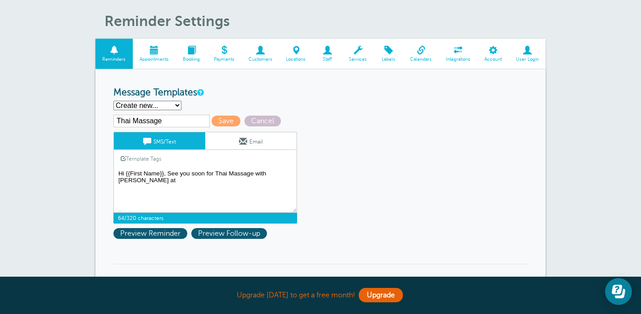
drag, startPoint x: 191, startPoint y: 172, endPoint x: 204, endPoint y: 173, distance: 13.1
click at [204, 173] on textarea "Hi {{First Name}}, see you soon for Personal Training with Kallie at {{Time}} o…" at bounding box center [205, 190] width 184 height 45
click at [142, 159] on link "Template Tags" at bounding box center [141, 159] width 54 height 18
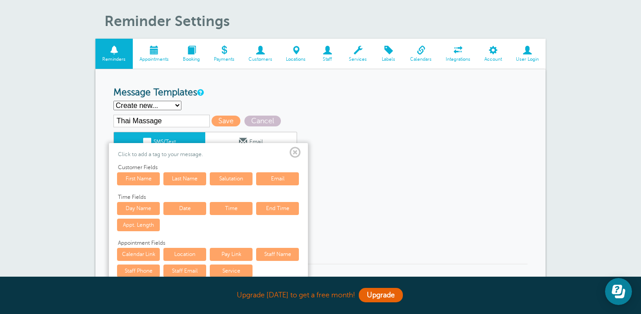
click at [180, 204] on link "Date" at bounding box center [184, 208] width 43 height 13
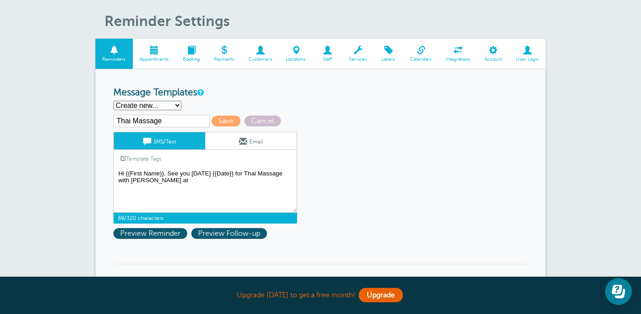
click at [180, 178] on textarea "Hi {{First Name}}, see you soon for Personal Training with Kallie at {{Time}} o…" at bounding box center [205, 190] width 184 height 45
click at [152, 156] on link "Template Tags" at bounding box center [141, 159] width 54 height 18
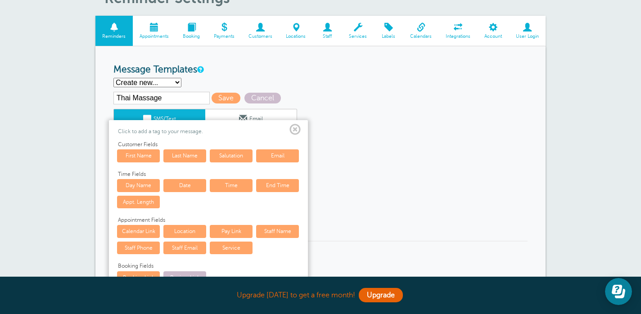
scroll to position [51, 0]
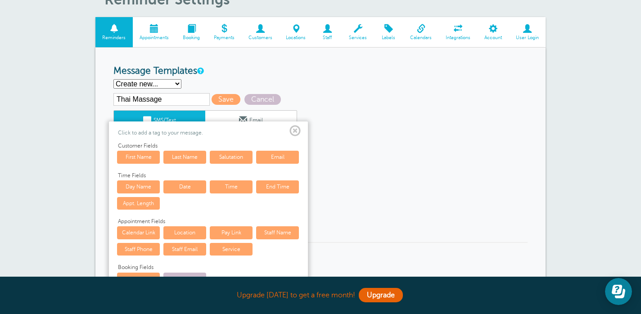
click at [231, 184] on link "Time" at bounding box center [231, 186] width 43 height 13
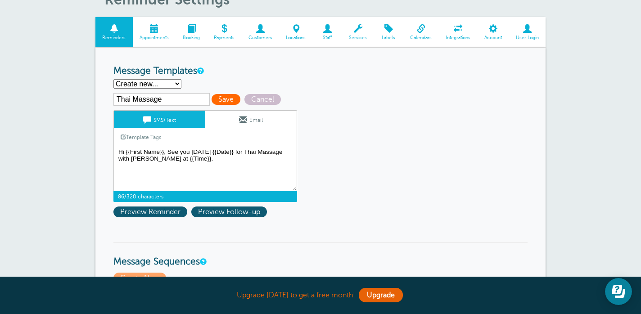
type textarea "Hi {{First Name}}, See you tomorrow {{Date}} for Thai Massage with Kallie at {{…"
click at [213, 99] on span "Save" at bounding box center [225, 99] width 29 height 11
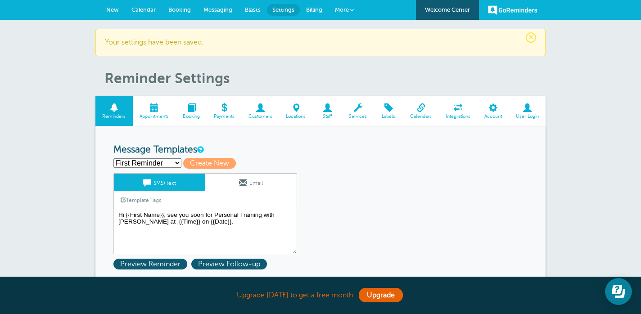
scroll to position [22, 0]
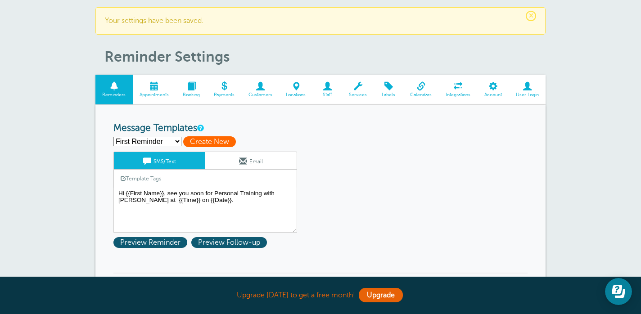
click at [199, 139] on span "Create New" at bounding box center [209, 141] width 53 height 11
select select
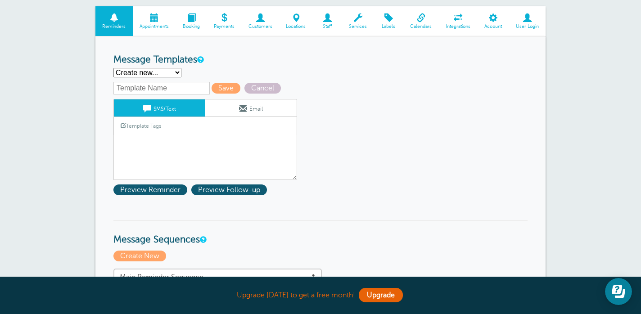
scroll to position [93, 0]
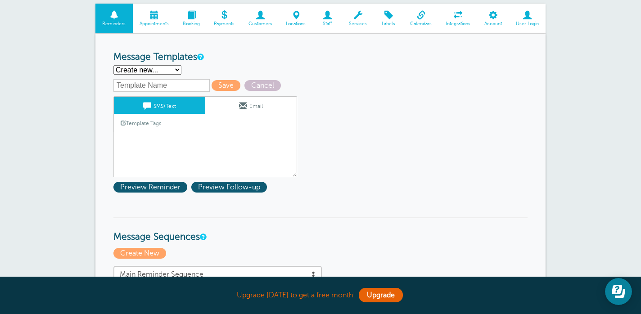
select select "160927"
type input "First Reminder"
type textarea "Hi {{First Name}}, see you soon for Personal Training with [PERSON_NAME] at {{T…"
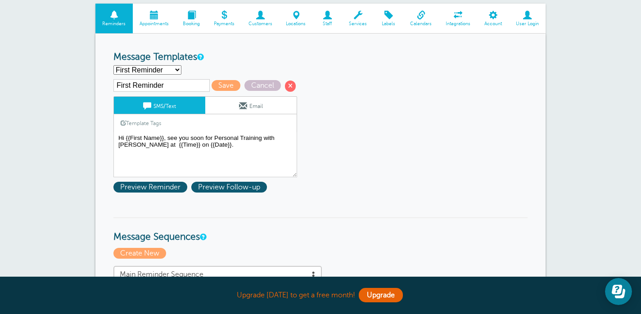
select select "160939"
type input "Thai Massage"
type textarea "Hi {{First Name}}, See you [DATE] {{Date}} for Thai Massage with [PERSON_NAME] …"
select select "160927"
type input "First Reminder"
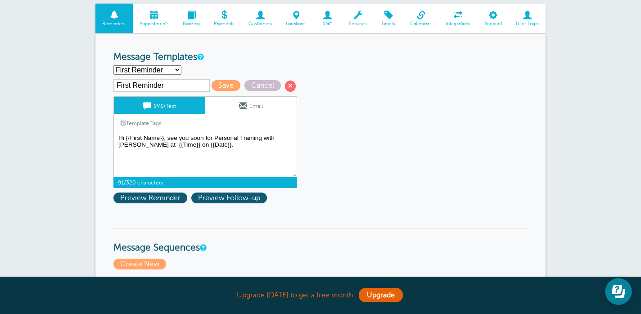
drag, startPoint x: 190, startPoint y: 138, endPoint x: 202, endPoint y: 138, distance: 12.1
click at [202, 138] on textarea "Hi {{First Name}}, see you soon for Personal Training with [PERSON_NAME] at {{T…" at bounding box center [205, 154] width 184 height 45
click at [131, 124] on link "Template Tags" at bounding box center [141, 123] width 54 height 18
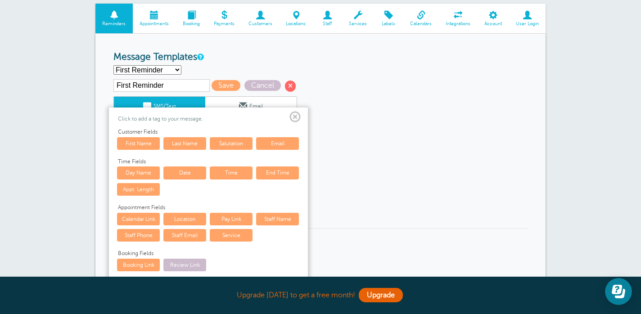
click at [179, 168] on link "Date" at bounding box center [184, 172] width 43 height 13
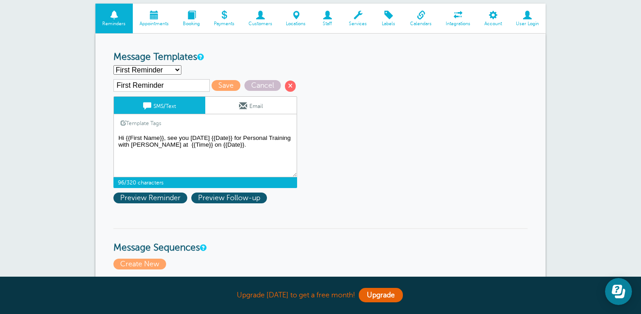
click at [179, 143] on textarea "Hi {{First Name}}, see you soon for Personal Training with [PERSON_NAME] at {{T…" at bounding box center [205, 154] width 184 height 45
click at [241, 147] on textarea "Hi {{First Name}}, see you soon for Personal Training with [PERSON_NAME] at {{T…" at bounding box center [205, 154] width 184 height 45
click at [230, 144] on textarea "Hi {{First Name}}, see you soon for Personal Training with [PERSON_NAME] at {{T…" at bounding box center [205, 154] width 184 height 45
type textarea "Hi {{First Name}}, see you [DATE] {{Date}} for Personal Training with [PERSON_N…"
click at [188, 86] on input "First Reminder" at bounding box center [161, 85] width 96 height 13
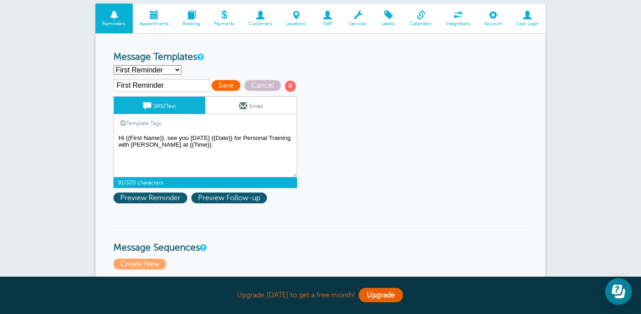
click at [211, 86] on span "Save" at bounding box center [225, 85] width 29 height 11
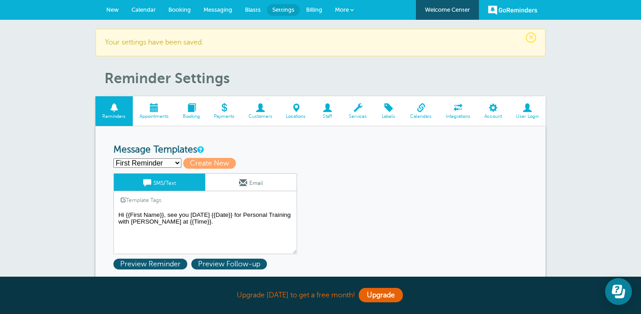
click at [251, 109] on span at bounding box center [260, 107] width 38 height 9
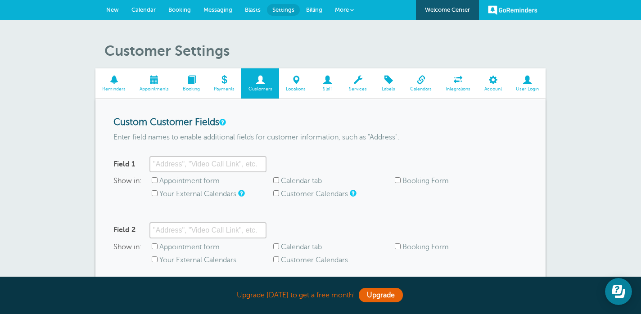
click at [398, 179] on input "Booking Form" at bounding box center [397, 180] width 6 height 6
checkbox input "false"
click at [362, 209] on form "Custom Customer Fields Enter field names to enable additional fields for custom…" at bounding box center [320, 250] width 414 height 267
click at [398, 85] on link "Labels" at bounding box center [388, 83] width 29 height 30
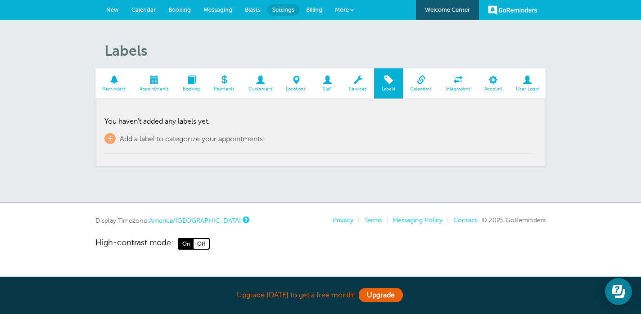
click at [495, 80] on span at bounding box center [492, 80] width 31 height 9
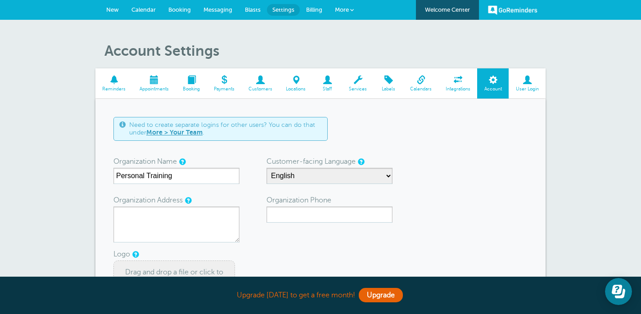
click at [109, 82] on span at bounding box center [113, 80] width 37 height 9
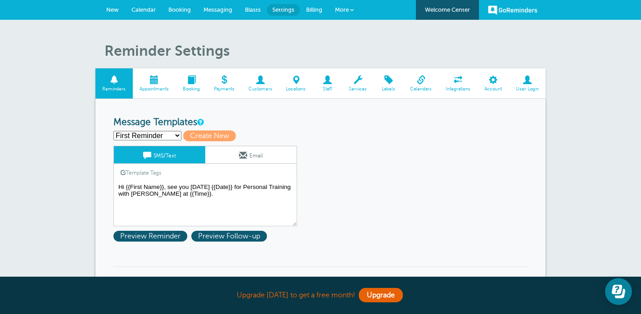
click at [145, 87] on span "Appointments" at bounding box center [154, 88] width 34 height 5
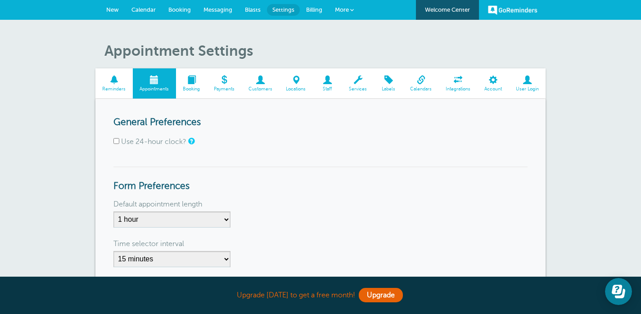
click at [190, 82] on span at bounding box center [191, 80] width 31 height 9
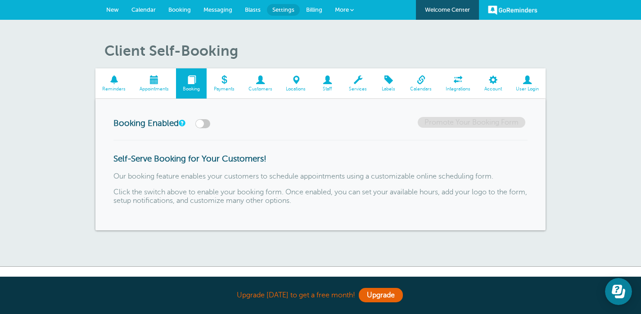
click at [219, 82] on span at bounding box center [223, 80] width 35 height 9
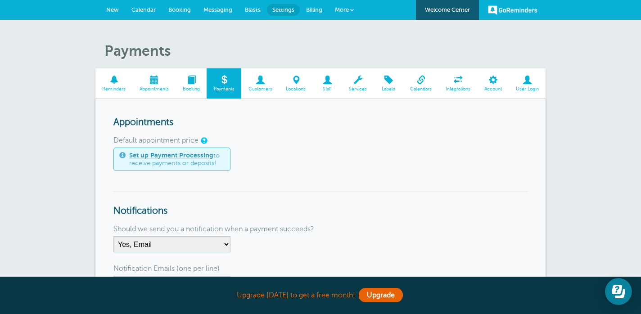
click at [254, 78] on span at bounding box center [260, 80] width 38 height 9
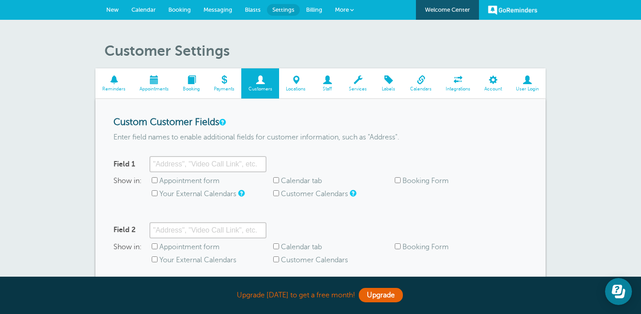
click at [132, 158] on div "Field 1" at bounding box center [131, 164] width 36 height 16
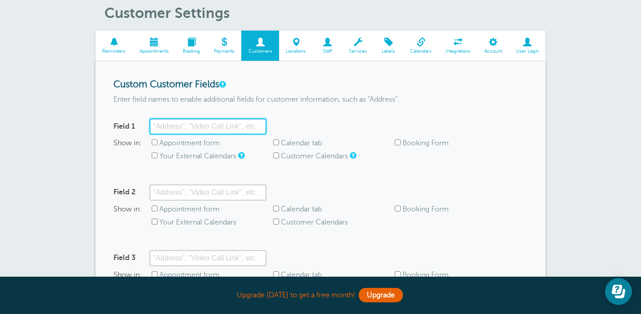
scroll to position [37, 0]
click at [259, 126] on input "Field 1" at bounding box center [207, 127] width 117 height 16
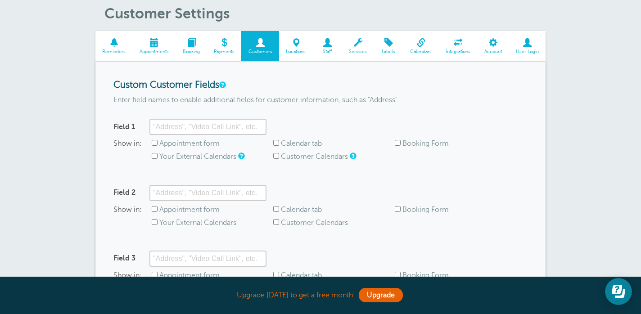
click at [324, 122] on div "Field 1 Show in: Appointment form Calendar tab Booking Form Your External Calen…" at bounding box center [320, 144] width 414 height 51
click at [182, 127] on input "Field 1" at bounding box center [207, 127] width 117 height 16
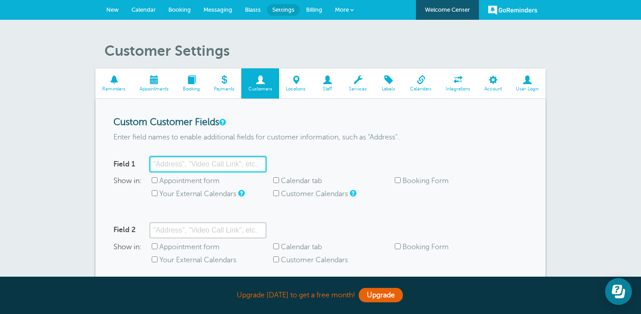
scroll to position [0, 0]
click at [149, 78] on span at bounding box center [154, 80] width 43 height 9
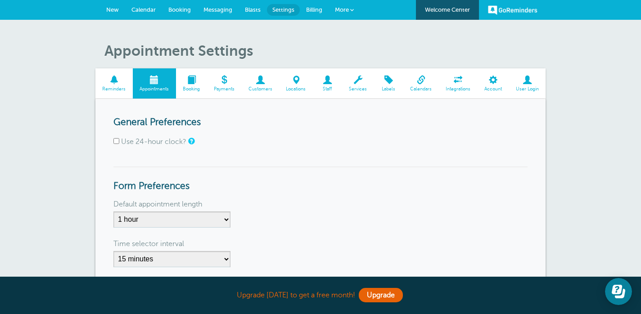
click at [193, 76] on span at bounding box center [191, 80] width 31 height 9
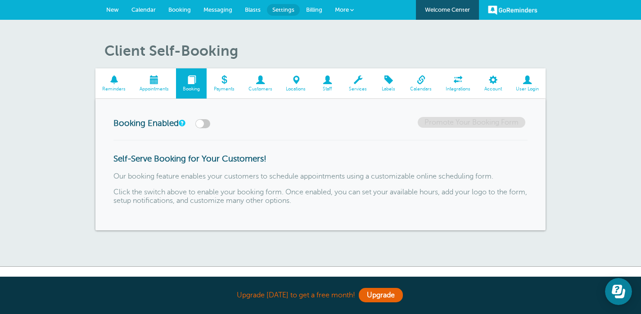
click at [113, 79] on span at bounding box center [113, 80] width 37 height 9
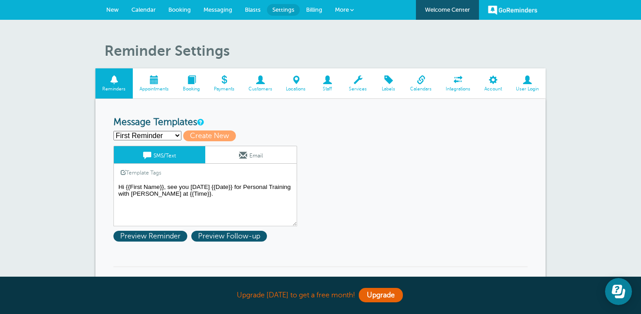
click at [153, 84] on span at bounding box center [154, 80] width 43 height 9
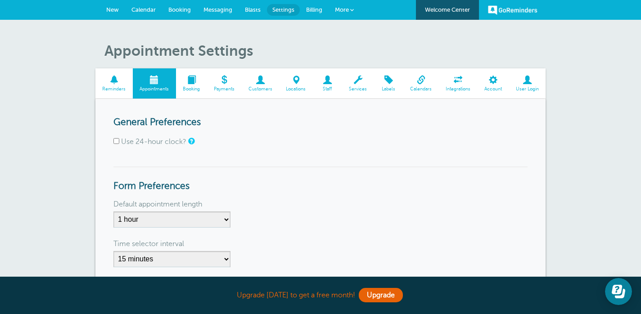
click at [197, 81] on span at bounding box center [191, 80] width 31 height 9
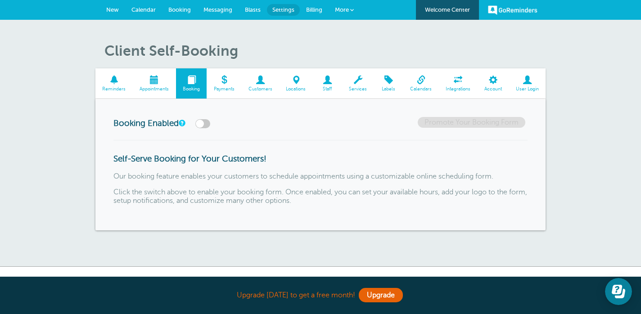
click at [425, 81] on span at bounding box center [421, 80] width 36 height 9
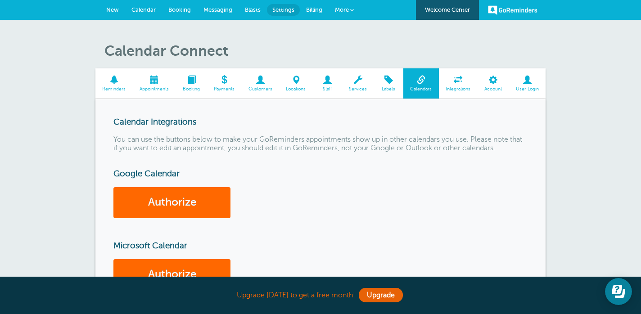
click at [139, 10] on span "Calendar" at bounding box center [143, 9] width 24 height 7
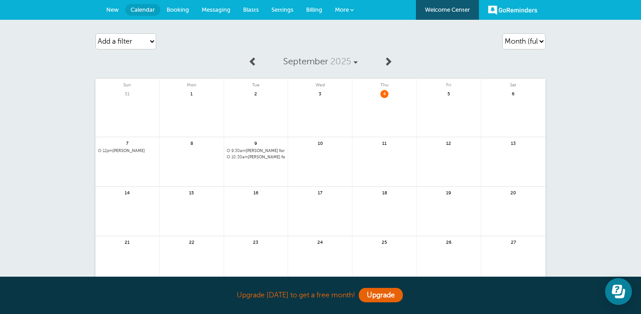
click at [264, 163] on link at bounding box center [256, 180] width 64 height 39
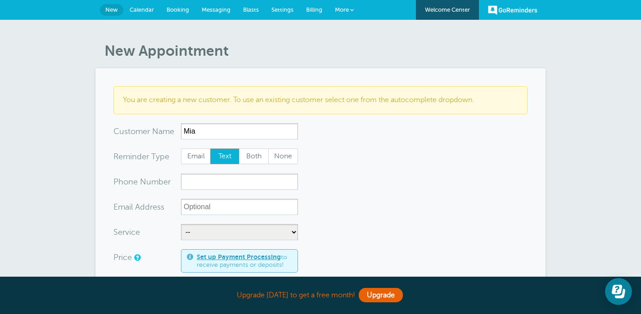
type input "Mia"
click at [248, 183] on input "xxx-no-autofill" at bounding box center [239, 182] width 117 height 16
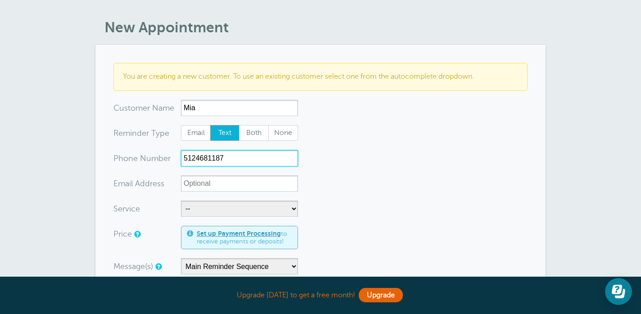
scroll to position [26, 0]
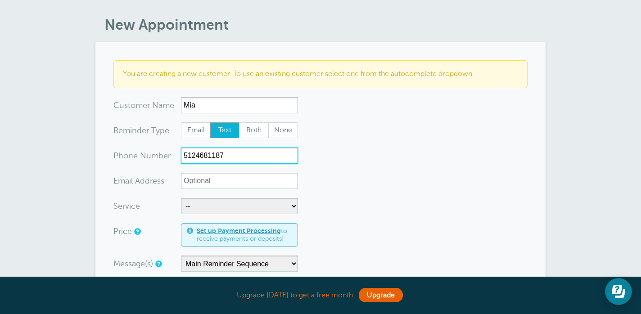
type input "5124681187"
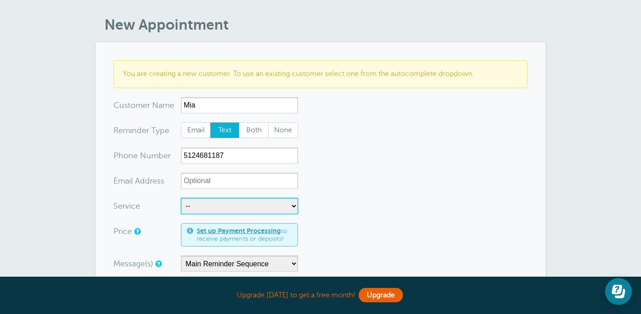
select select "28142"
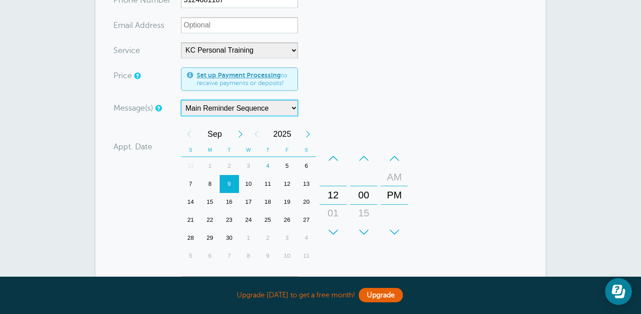
scroll to position [180, 0]
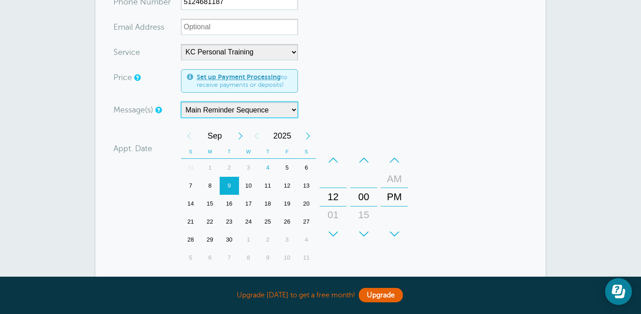
click at [331, 160] on div "–" at bounding box center [332, 160] width 27 height 18
click at [364, 230] on div "+" at bounding box center [363, 234] width 27 height 18
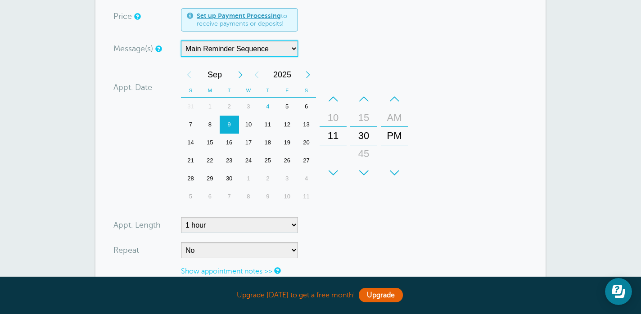
scroll to position [242, 0]
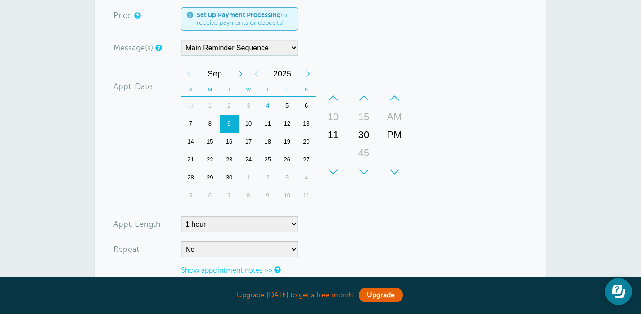
click at [425, 205] on form "You are creating a new customer. To use an existing customer select one from th…" at bounding box center [320, 97] width 414 height 506
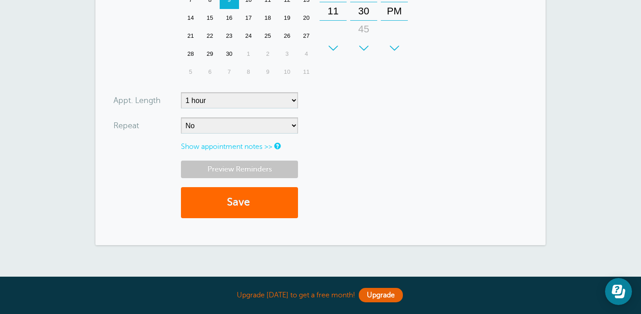
click at [265, 172] on link "Preview Reminders" at bounding box center [239, 170] width 117 height 18
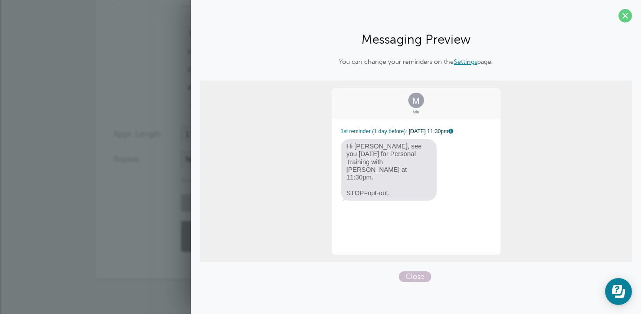
click at [522, 200] on div "M Mia 1st reminder (1 day before): 9/8 at 11:30pm Hi Mia, see you tomorrow 9/9 …" at bounding box center [416, 172] width 432 height 182
click at [424, 278] on span "Close" at bounding box center [415, 276] width 32 height 11
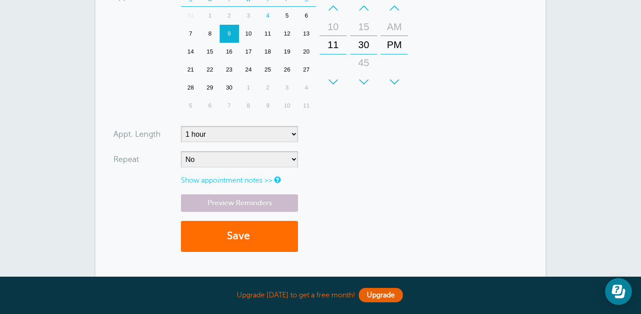
click at [262, 238] on button "Save" at bounding box center [239, 236] width 117 height 31
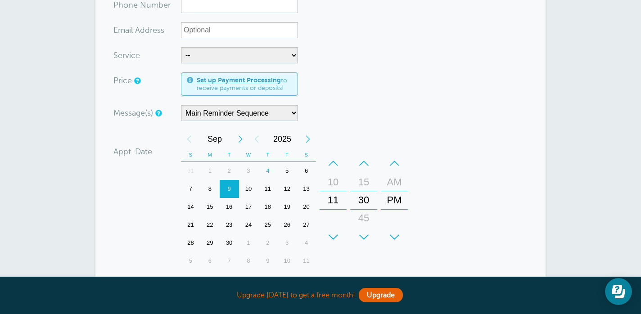
scroll to position [200, 0]
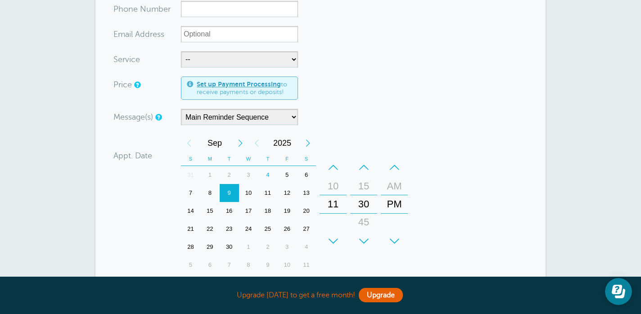
click at [250, 196] on div "10" at bounding box center [248, 193] width 19 height 18
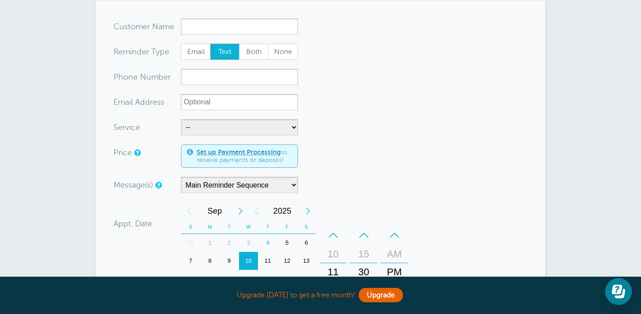
scroll to position [130, 0]
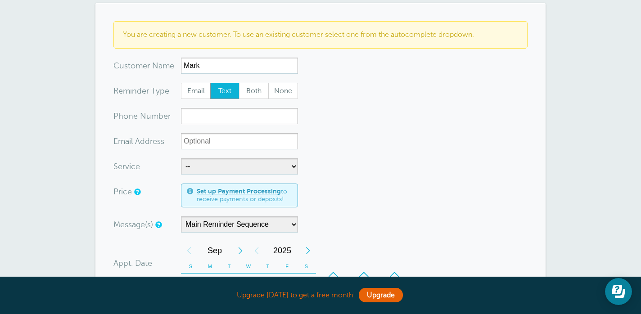
type input "Mark"
click at [214, 117] on input "xxx-no-autofill" at bounding box center [239, 116] width 117 height 16
click at [311, 108] on form "You are creating a new customer. To use an existing customer select one from th…" at bounding box center [320, 274] width 414 height 506
click at [355, 111] on form "You are creating a new customer. To use an existing customer select one from th…" at bounding box center [320, 274] width 414 height 506
click at [349, 86] on form "You are creating a new customer. To use an existing customer select one from th…" at bounding box center [320, 274] width 414 height 506
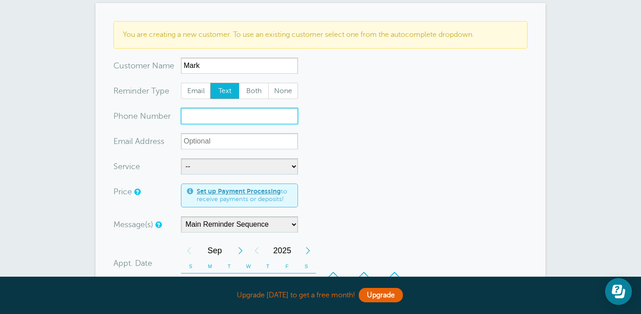
click at [289, 113] on input "xxx-no-autofill" at bounding box center [239, 116] width 117 height 16
click at [86, 122] on div "× Saved! Mia will receive a reminder 1 day beforehand. × Click here to attach f…" at bounding box center [320, 235] width 641 height 691
click at [224, 52] on form "You are creating a new customer. To use an existing customer select one from th…" at bounding box center [320, 274] width 414 height 506
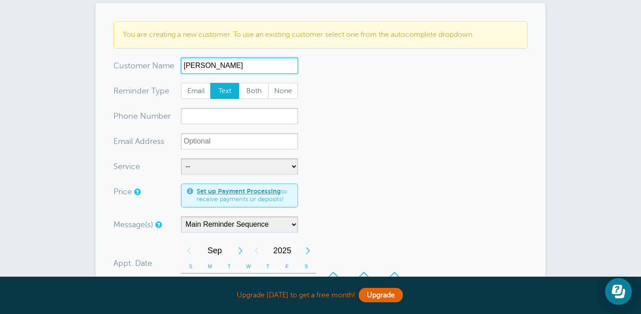
click at [235, 65] on input "Mark Harris" at bounding box center [239, 66] width 117 height 16
type input "Mark"
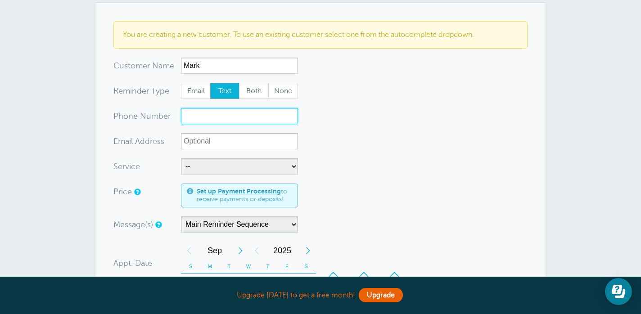
click at [214, 113] on input "xxx-no-autofill" at bounding box center [239, 116] width 117 height 16
type input "5124314990"
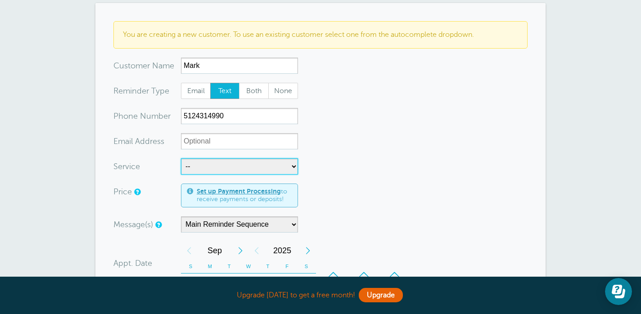
select select "28142"
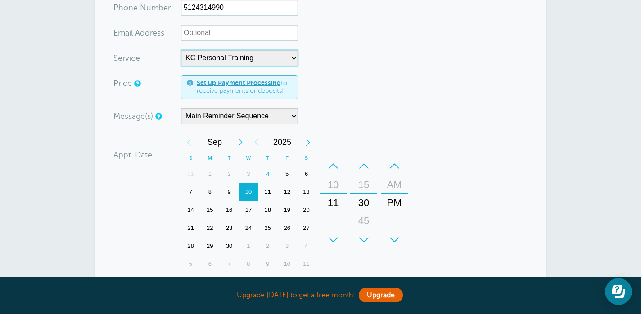
scroll to position [240, 0]
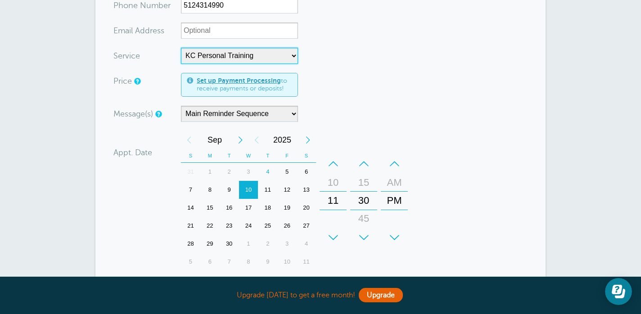
click at [267, 189] on div "11" at bounding box center [267, 190] width 19 height 18
click at [333, 162] on div "–" at bounding box center [332, 164] width 27 height 18
click at [392, 162] on div "–" at bounding box center [394, 164] width 27 height 18
click at [229, 189] on div "9" at bounding box center [228, 190] width 19 height 18
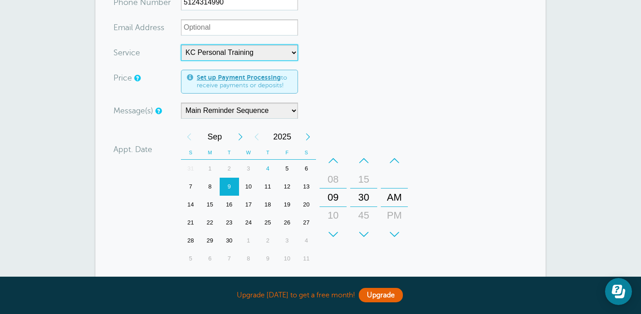
scroll to position [244, 0]
click at [270, 184] on div "11" at bounding box center [267, 186] width 19 height 18
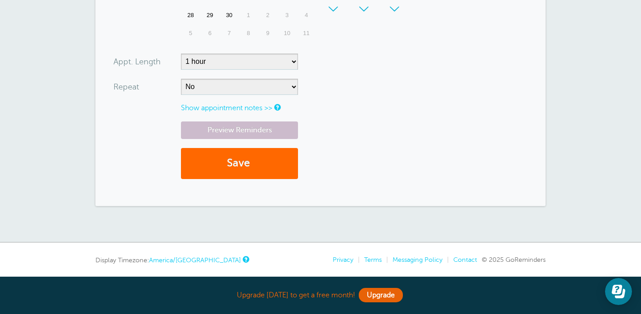
scroll to position [470, 0]
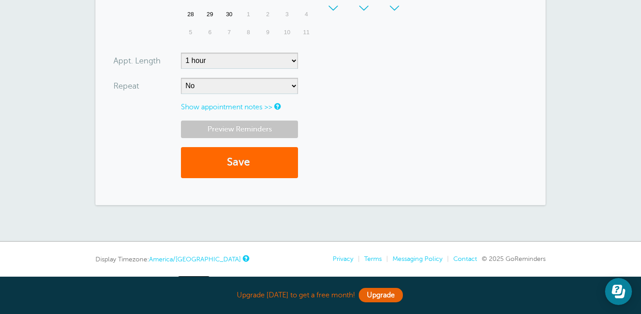
click at [274, 129] on link "Preview Reminders" at bounding box center [239, 130] width 117 height 18
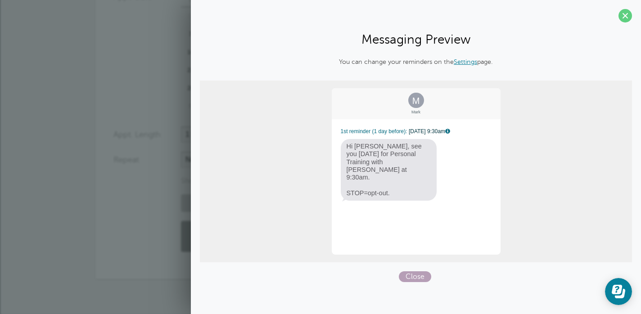
click at [415, 274] on span "Close" at bounding box center [415, 276] width 32 height 11
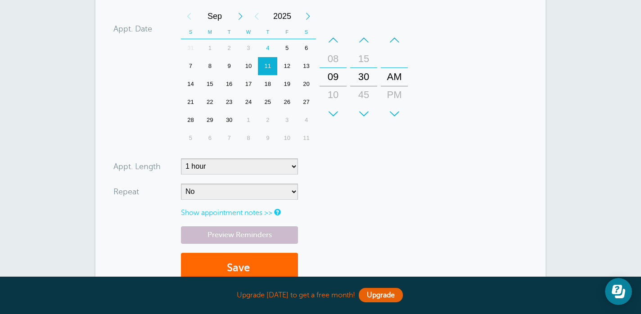
scroll to position [372, 0]
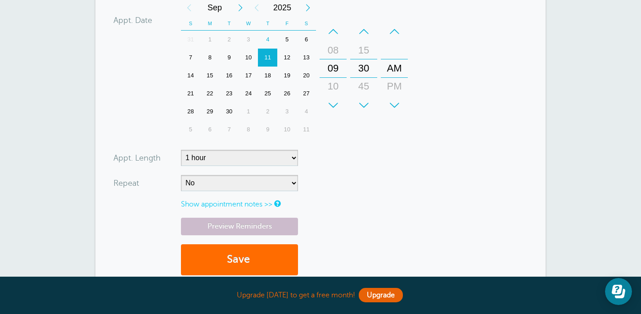
click at [235, 255] on button "Save" at bounding box center [239, 259] width 117 height 31
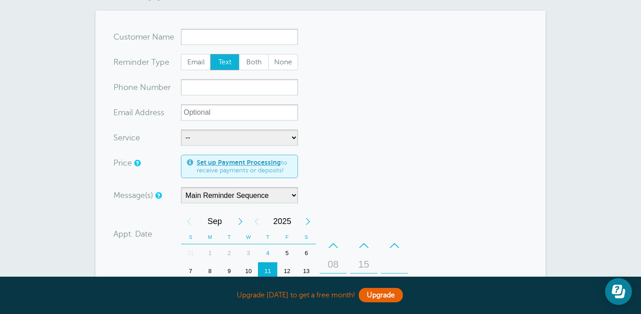
scroll to position [121, 0]
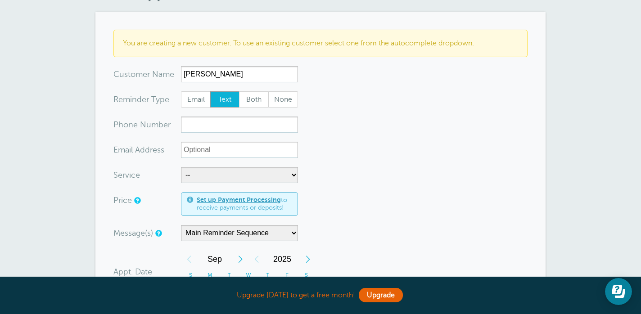
type input "Amy"
click at [244, 127] on input "xxx-no-autofill" at bounding box center [239, 124] width 117 height 16
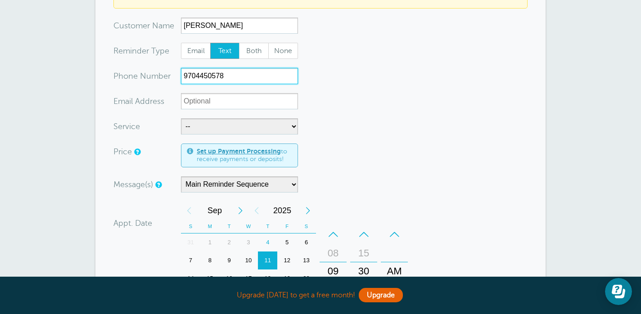
scroll to position [172, 0]
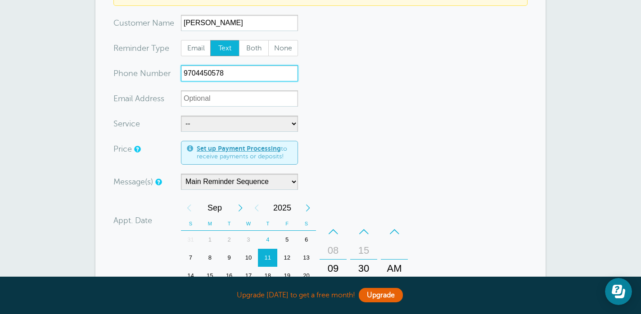
type input "9704450578"
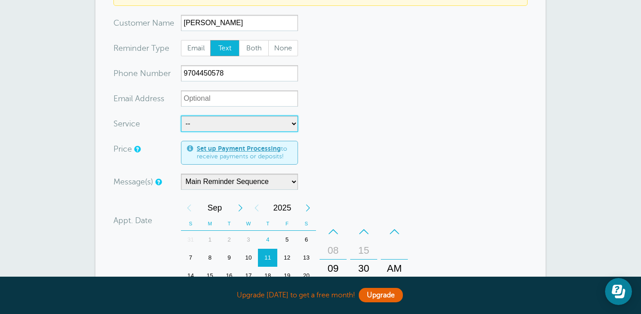
select select "28142"
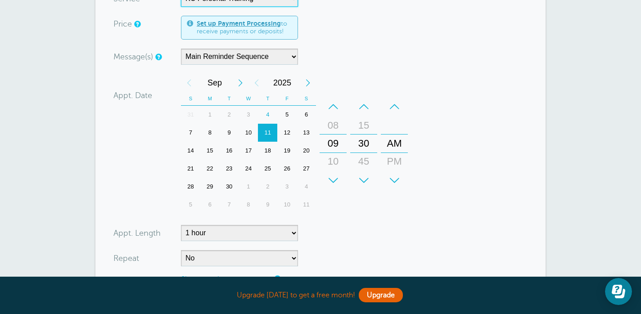
scroll to position [301, 0]
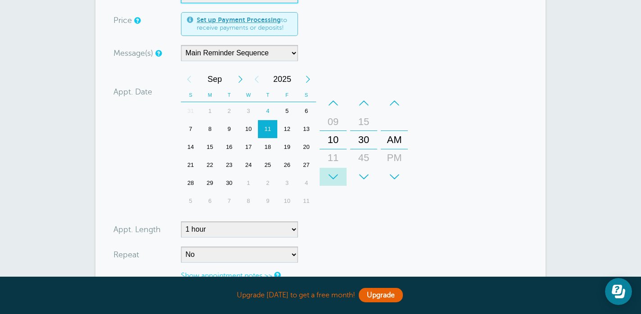
click at [331, 171] on div "+" at bounding box center [332, 177] width 27 height 18
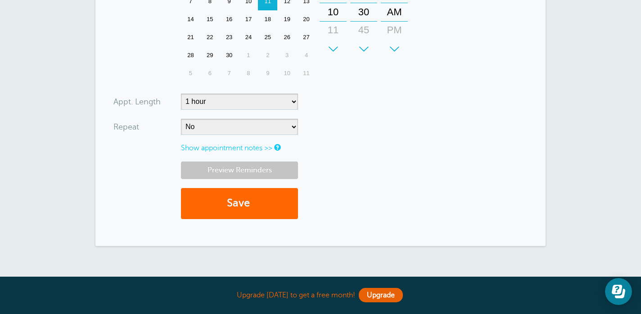
click at [272, 170] on link "Preview Reminders" at bounding box center [239, 170] width 117 height 18
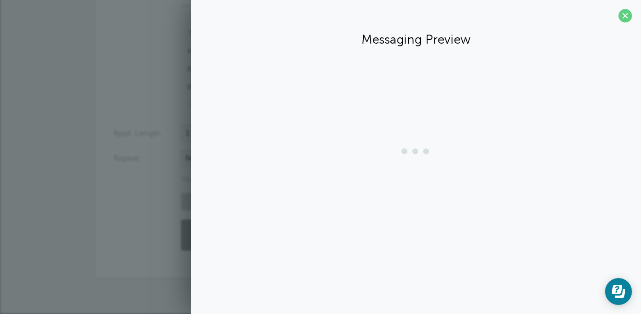
scroll to position [396, 0]
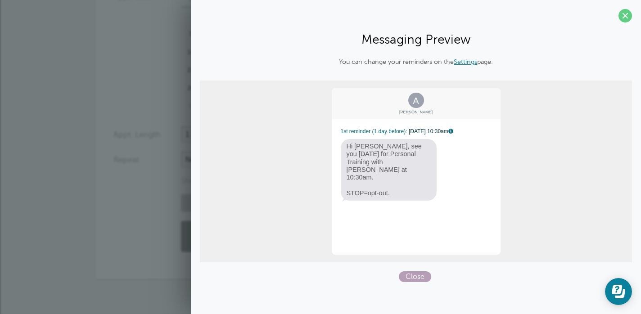
click at [410, 277] on span "Close" at bounding box center [415, 276] width 32 height 11
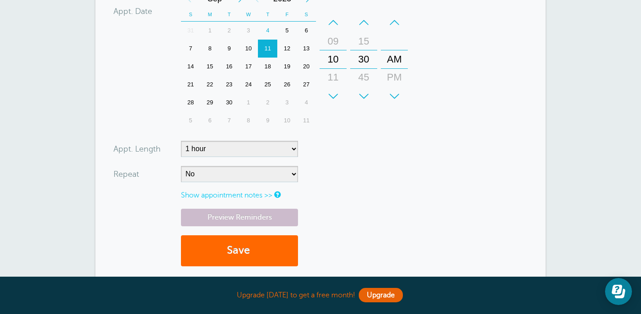
scroll to position [381, 0]
click at [226, 250] on button "Save" at bounding box center [239, 251] width 117 height 31
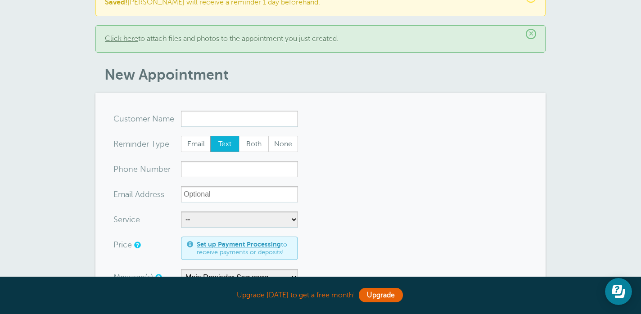
scroll to position [43, 0]
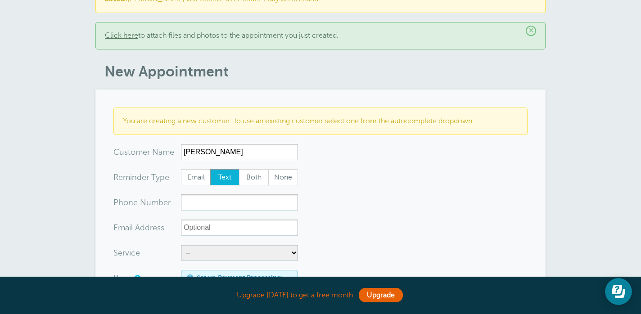
type input "Julie"
click at [214, 203] on input "xxx-no-autofill" at bounding box center [239, 202] width 117 height 16
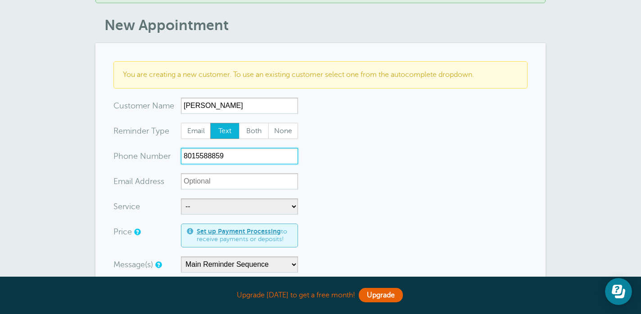
scroll to position [95, 0]
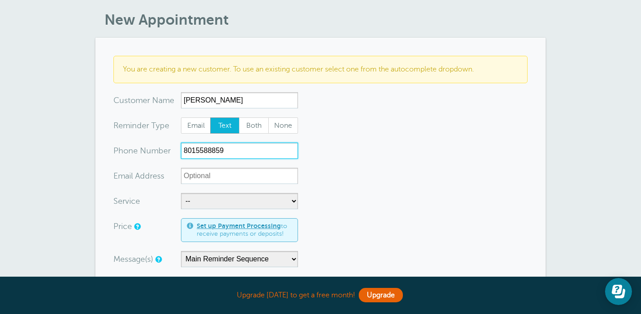
type input "8015588859"
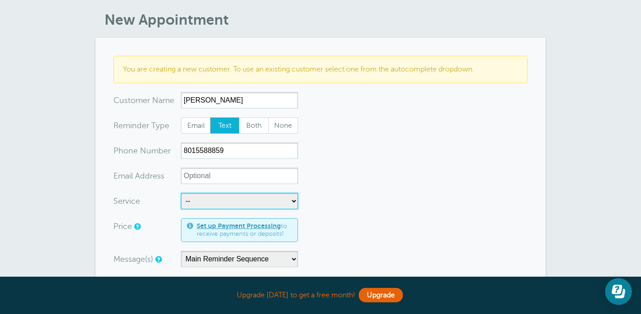
select select "28142"
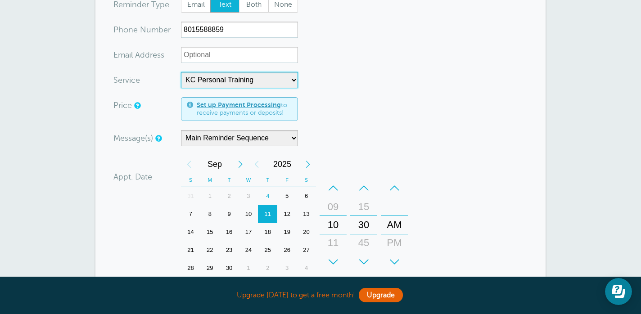
scroll to position [217, 0]
click at [287, 211] on div "12" at bounding box center [286, 213] width 19 height 18
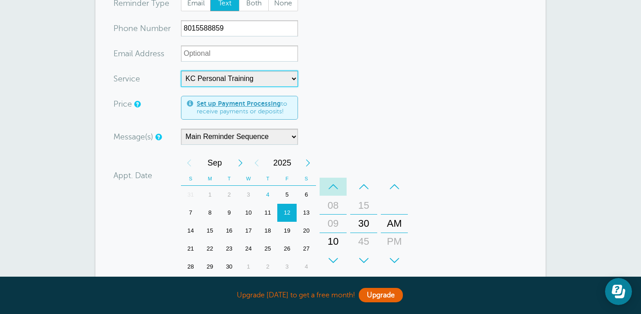
click at [332, 186] on div "–" at bounding box center [332, 187] width 27 height 18
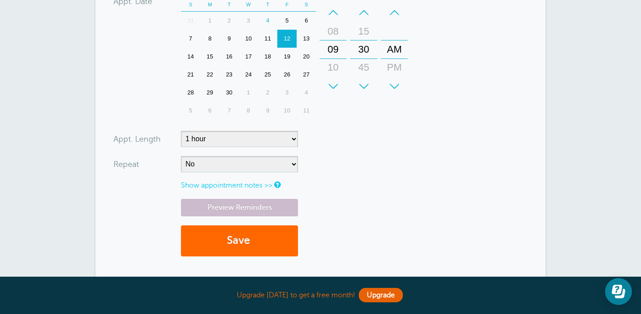
scroll to position [394, 0]
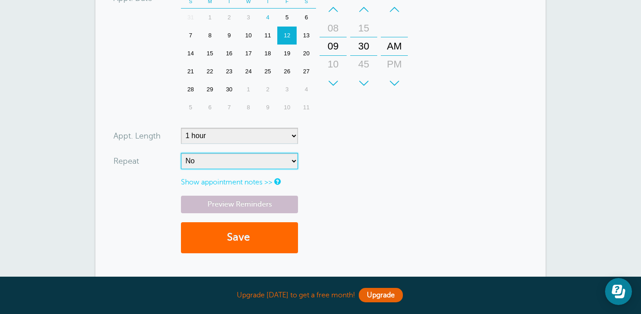
select select "RRULE:FREQ=WEEKLY"
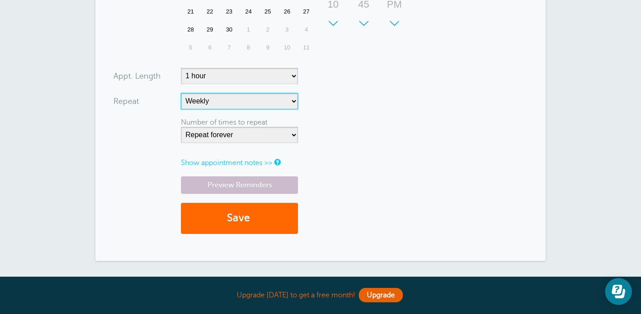
scroll to position [456, 0]
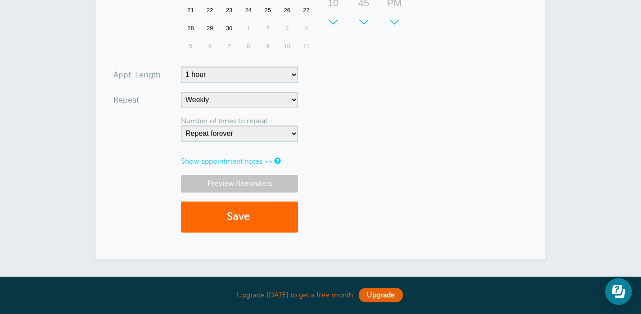
click at [264, 182] on link "Preview Reminders" at bounding box center [239, 184] width 117 height 18
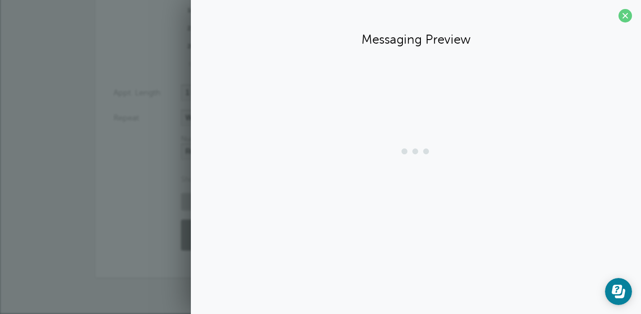
scroll to position [436, 0]
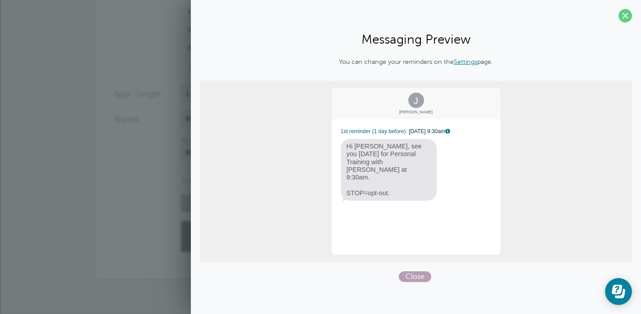
click at [411, 276] on span "Close" at bounding box center [415, 276] width 32 height 11
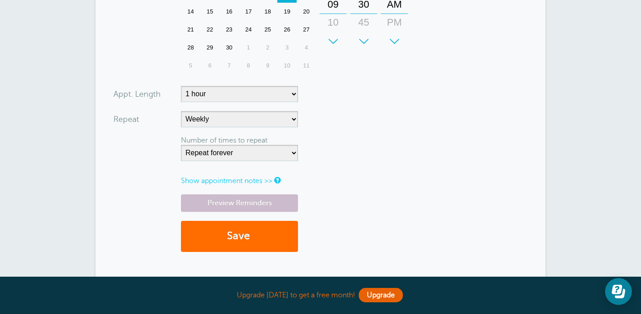
click at [246, 237] on button "Save" at bounding box center [239, 236] width 117 height 31
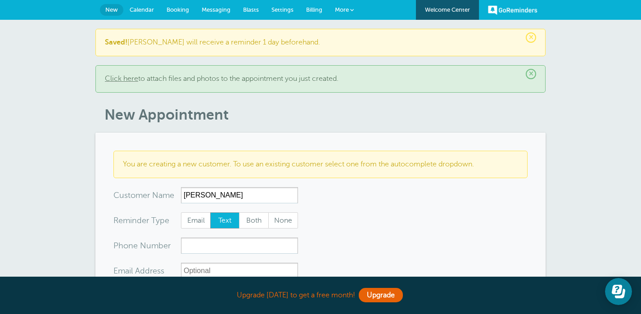
type input "Shannon"
click at [224, 246] on input "xxx-no-autofill" at bounding box center [239, 245] width 117 height 16
click at [225, 193] on input "Shannon" at bounding box center [239, 195] width 117 height 16
click at [211, 248] on input "xxx-no-autofill" at bounding box center [239, 245] width 117 height 16
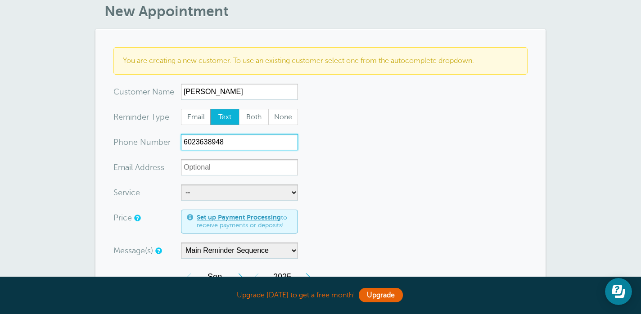
scroll to position [108, 0]
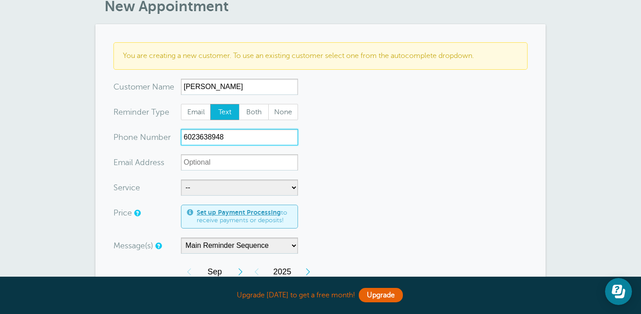
type input "6023638948"
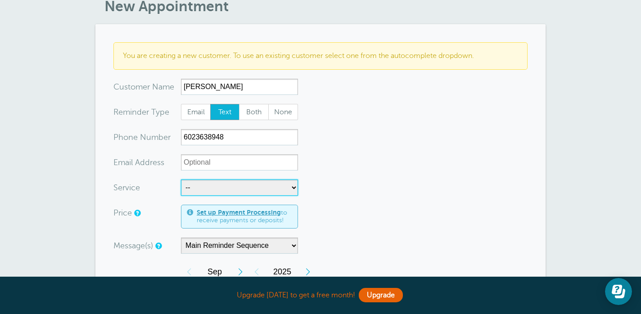
select select "28142"
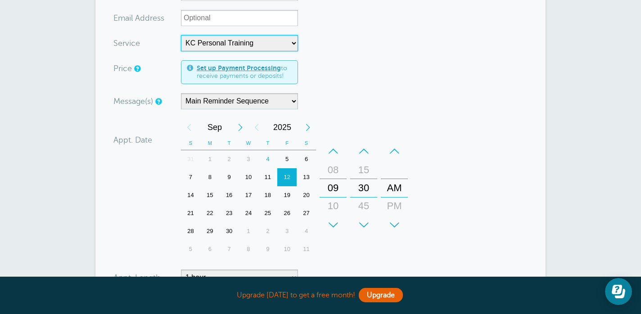
scroll to position [254, 0]
click at [335, 221] on div "+" at bounding box center [332, 224] width 27 height 18
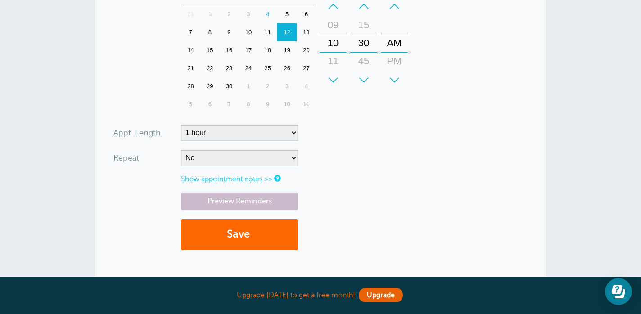
scroll to position [399, 0]
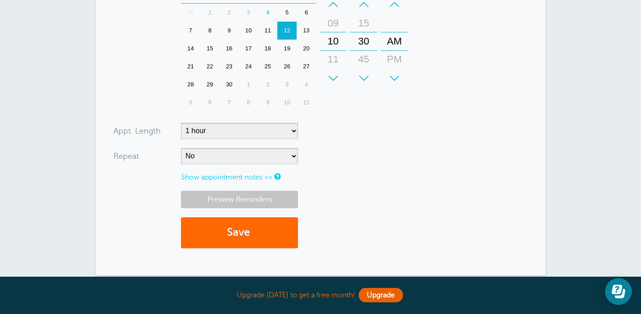
click at [246, 195] on link "Preview Reminders" at bounding box center [239, 200] width 117 height 18
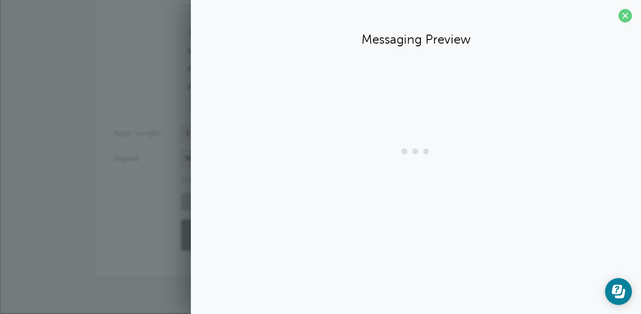
scroll to position [396, 0]
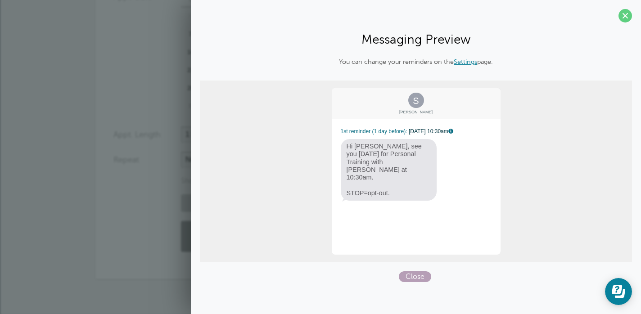
click at [410, 272] on span "Close" at bounding box center [415, 276] width 32 height 11
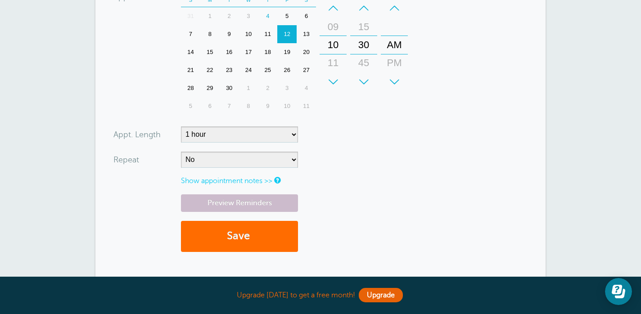
click at [254, 238] on button "Save" at bounding box center [239, 236] width 117 height 31
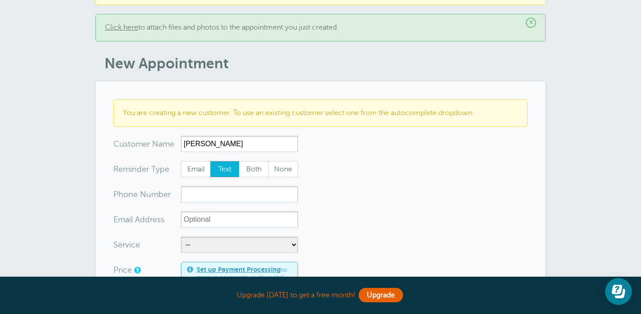
scroll to position [60, 0]
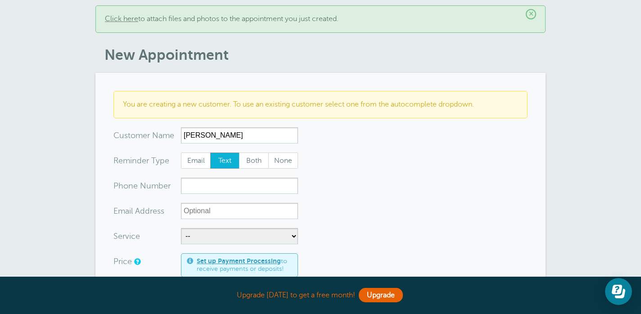
type input "Melissa"
click at [187, 186] on input "xxx-no-autofill" at bounding box center [239, 186] width 117 height 16
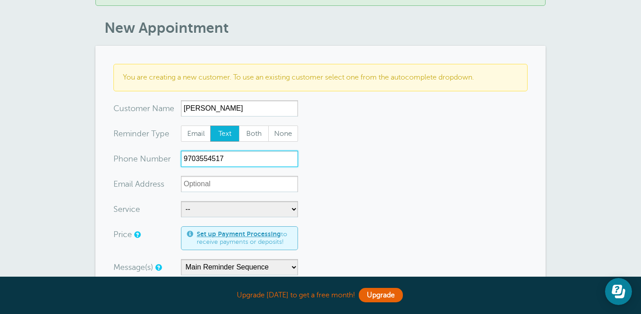
scroll to position [112, 0]
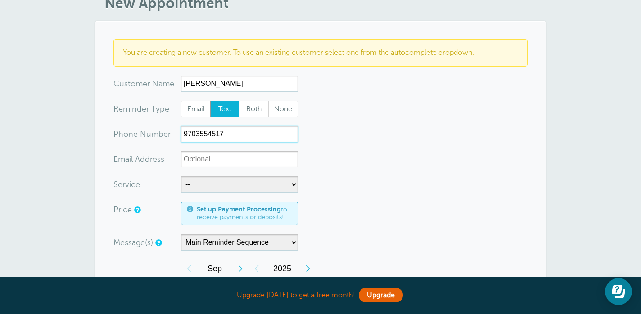
type input "9703554517"
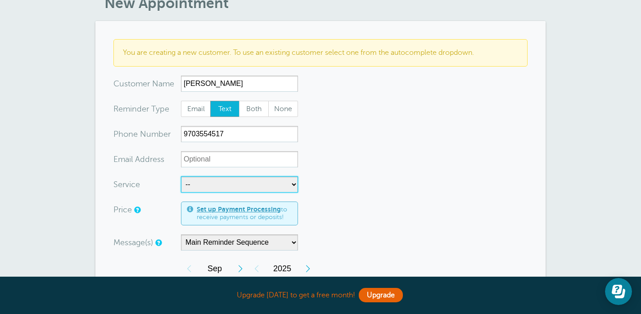
select select "28142"
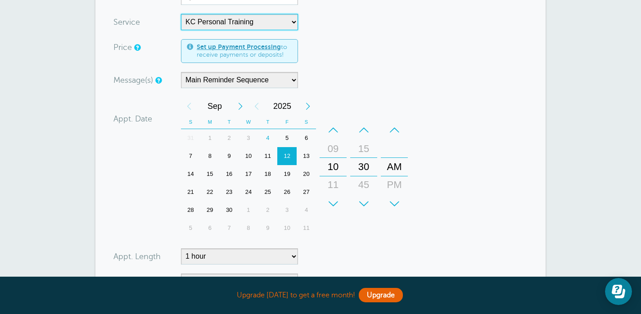
scroll to position [277, 0]
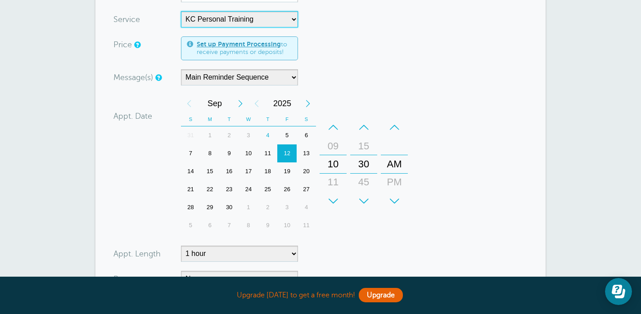
click at [334, 200] on div "+" at bounding box center [332, 201] width 27 height 18
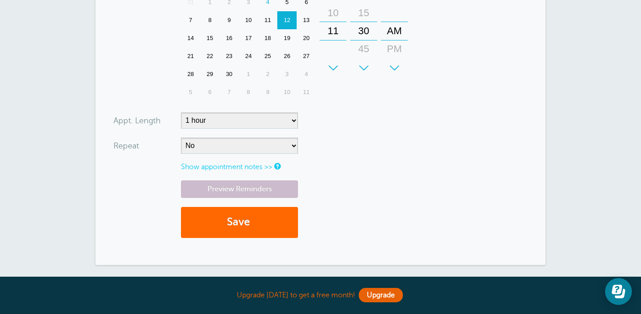
scroll to position [412, 0]
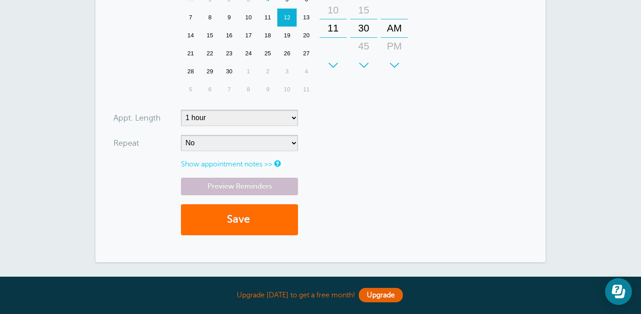
click at [228, 223] on button "Save" at bounding box center [239, 219] width 117 height 31
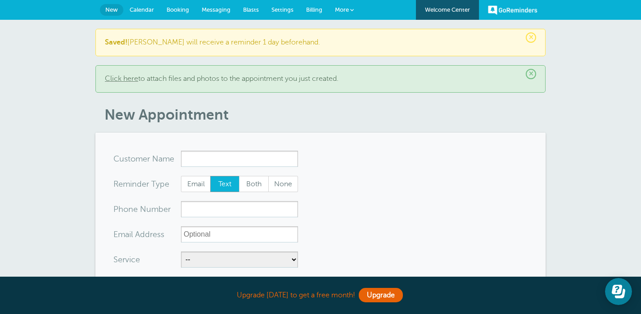
click at [142, 9] on span "Calendar" at bounding box center [142, 9] width 24 height 7
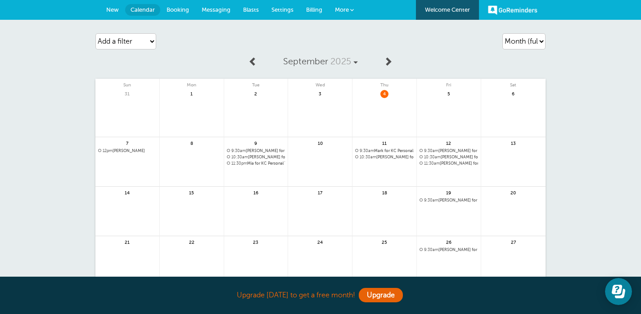
click at [357, 157] on span at bounding box center [356, 156] width 3 height 3
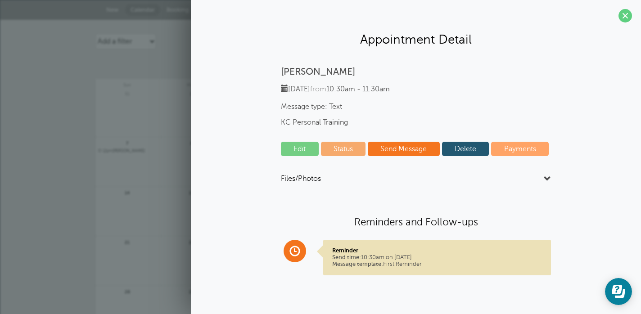
click at [156, 155] on link at bounding box center [127, 174] width 64 height 39
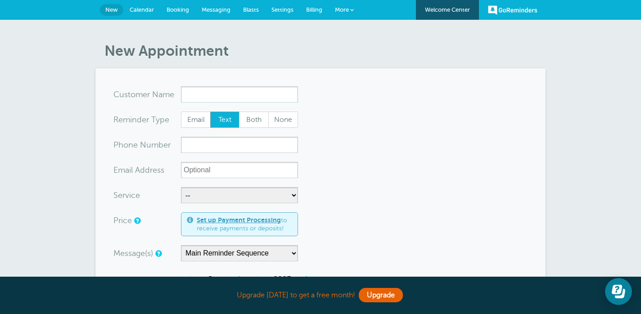
click at [343, 11] on span "More" at bounding box center [342, 9] width 14 height 7
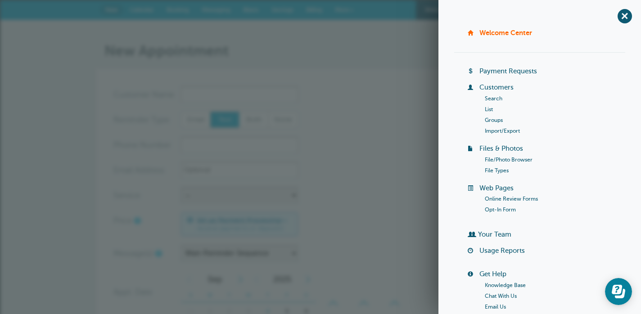
click at [353, 58] on h1 "New Appointment" at bounding box center [324, 50] width 441 height 17
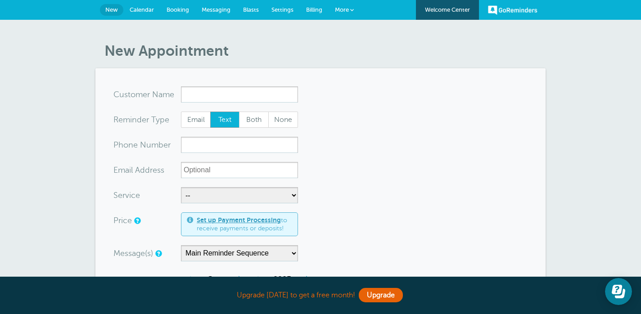
click at [282, 9] on span "Settings" at bounding box center [282, 9] width 22 height 7
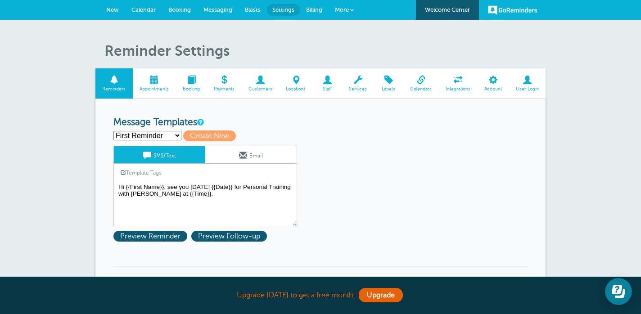
click at [457, 81] on span at bounding box center [458, 80] width 39 height 9
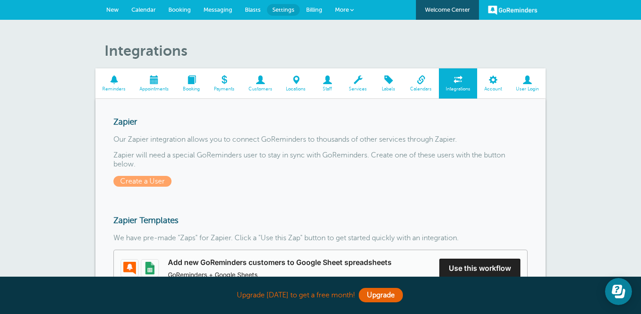
click at [350, 9] on span at bounding box center [352, 10] width 4 height 4
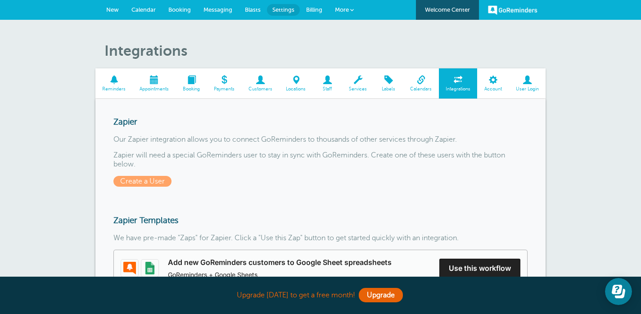
click at [353, 84] on span at bounding box center [358, 80] width 32 height 9
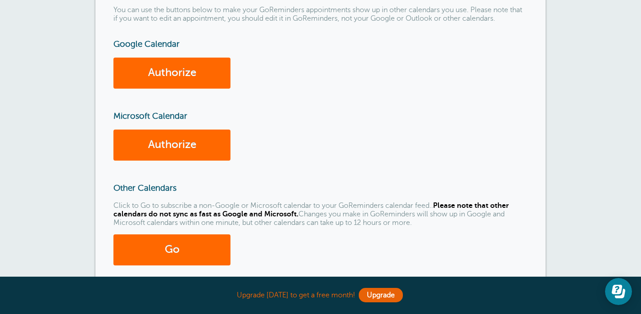
scroll to position [130, 0]
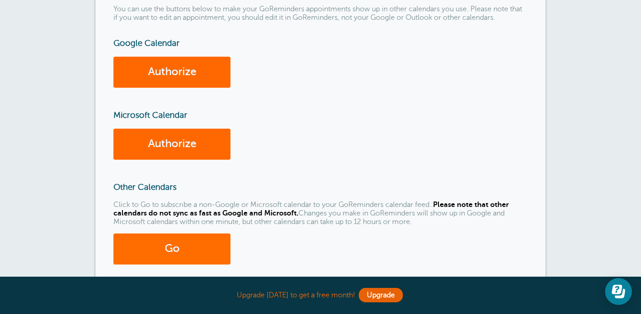
click at [184, 248] on link "Go" at bounding box center [171, 248] width 117 height 31
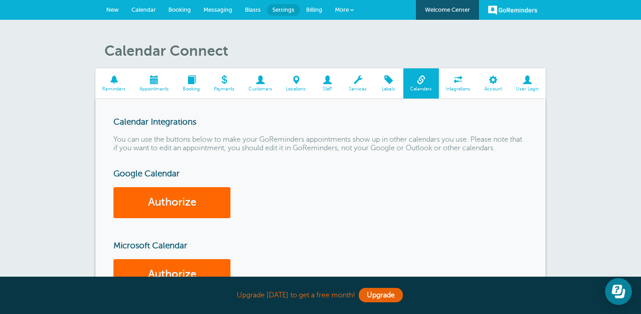
scroll to position [0, 0]
click at [143, 10] on span "Calendar" at bounding box center [143, 9] width 24 height 7
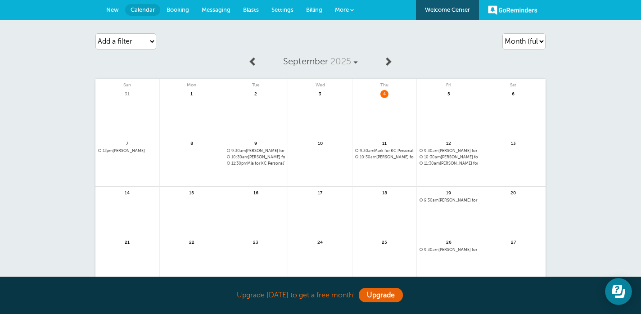
click at [264, 174] on link at bounding box center [256, 186] width 64 height 39
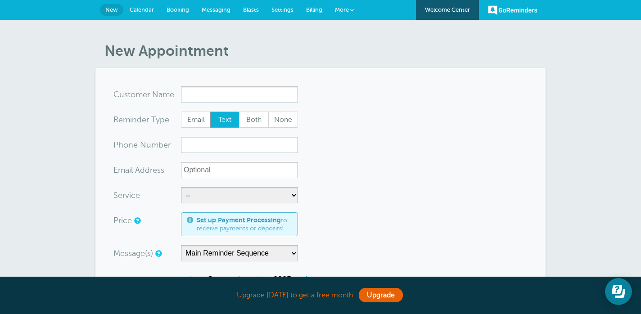
click at [149, 13] on link "Calendar" at bounding box center [141, 10] width 37 height 20
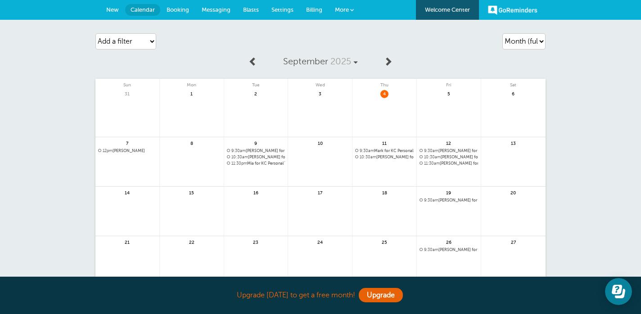
click at [285, 8] on span "Settings" at bounding box center [282, 9] width 22 height 7
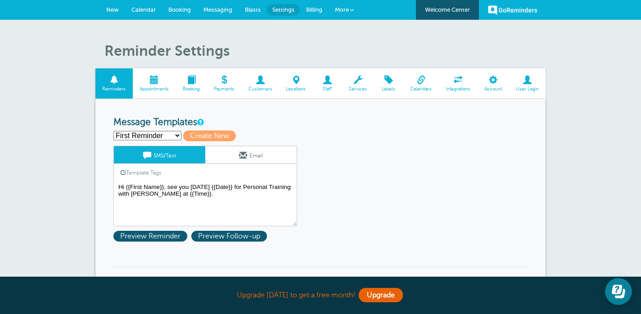
click at [452, 81] on span at bounding box center [458, 80] width 39 height 9
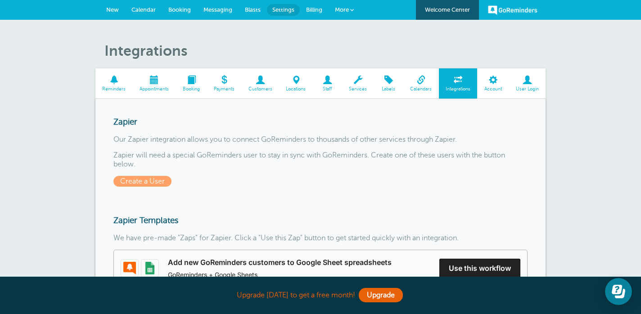
click at [428, 90] on span "Calendars" at bounding box center [421, 88] width 27 height 5
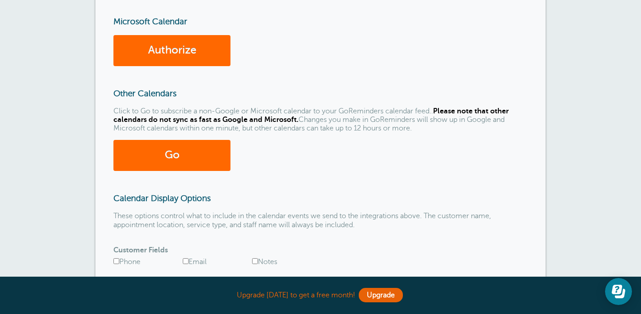
scroll to position [221, 0]
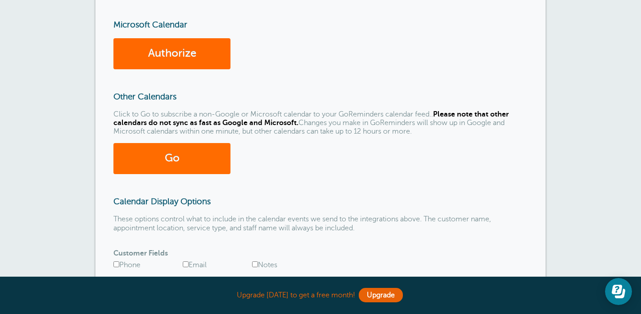
click at [144, 164] on link "Go" at bounding box center [171, 158] width 117 height 31
